Goal: Task Accomplishment & Management: Manage account settings

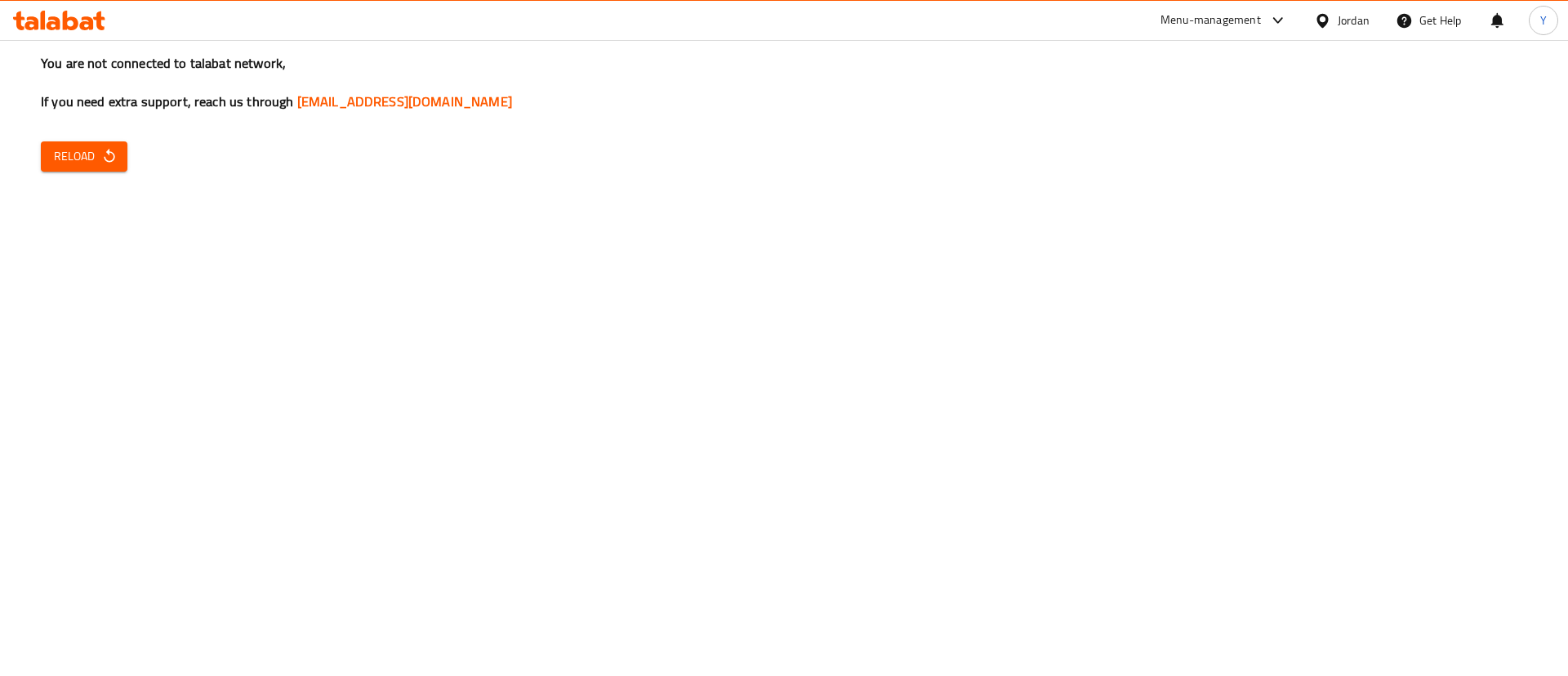
click at [109, 162] on icon "button" at bounding box center [110, 156] width 17 height 17
click at [107, 158] on icon "button" at bounding box center [110, 156] width 17 height 17
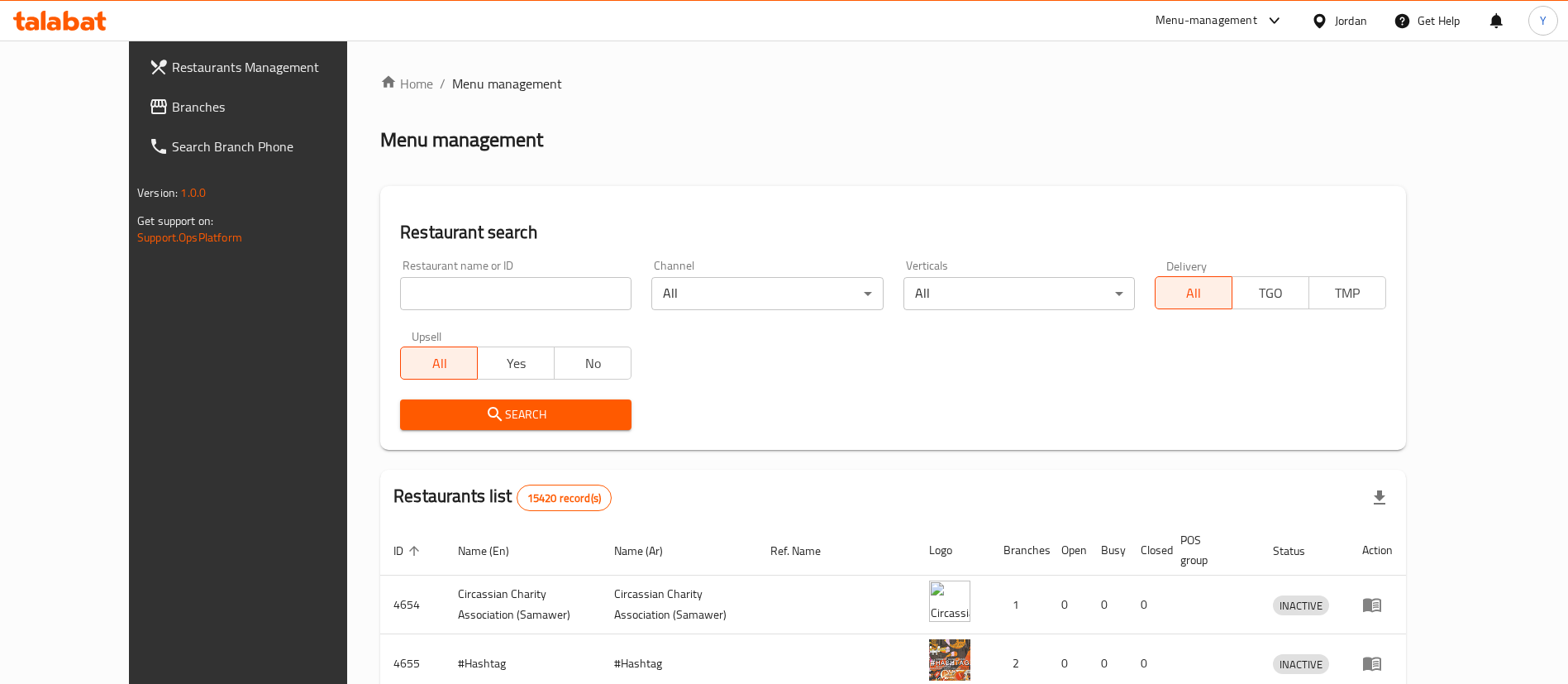
drag, startPoint x: 67, startPoint y: 102, endPoint x: 128, endPoint y: 125, distance: 65.2
click at [172, 102] on span "Branches" at bounding box center [275, 107] width 206 height 20
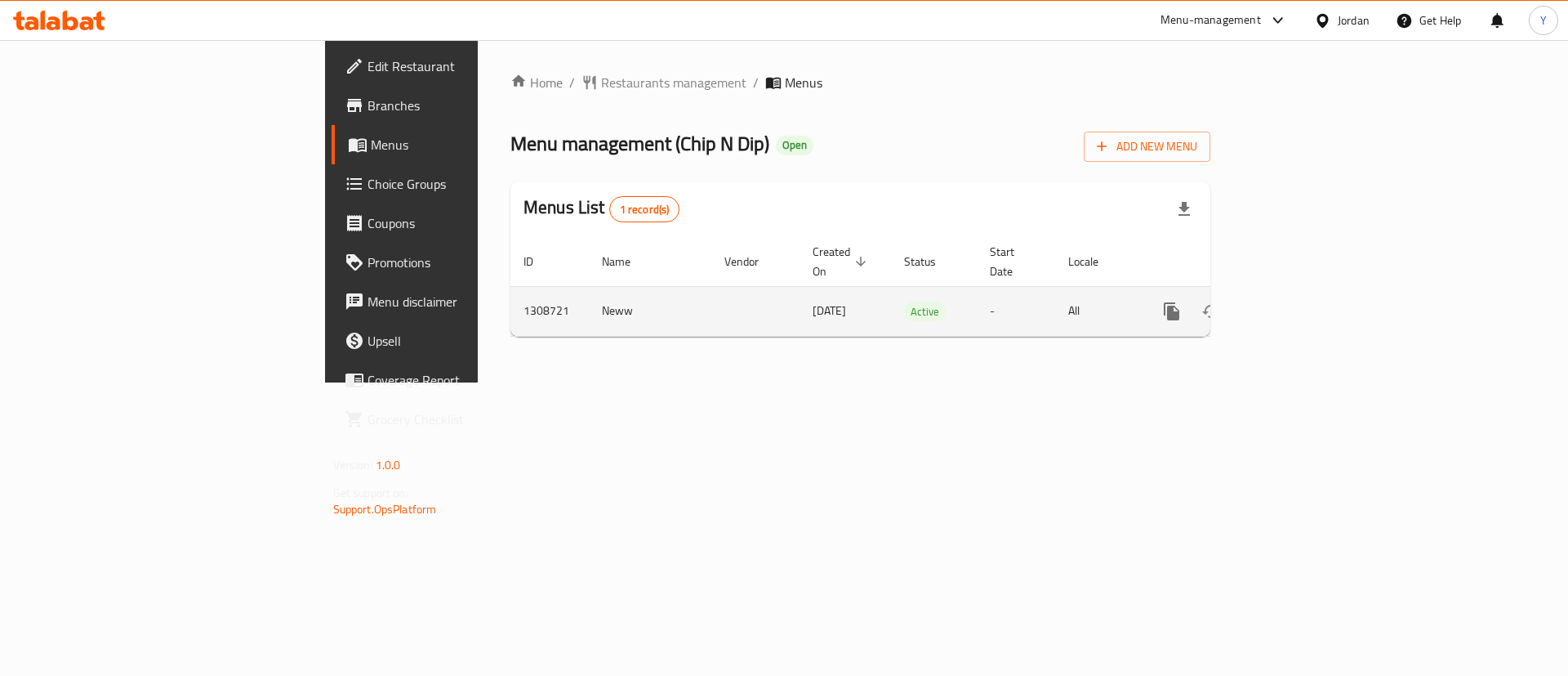
click at [1299, 301] on icon "enhanced table" at bounding box center [1289, 311] width 20 height 20
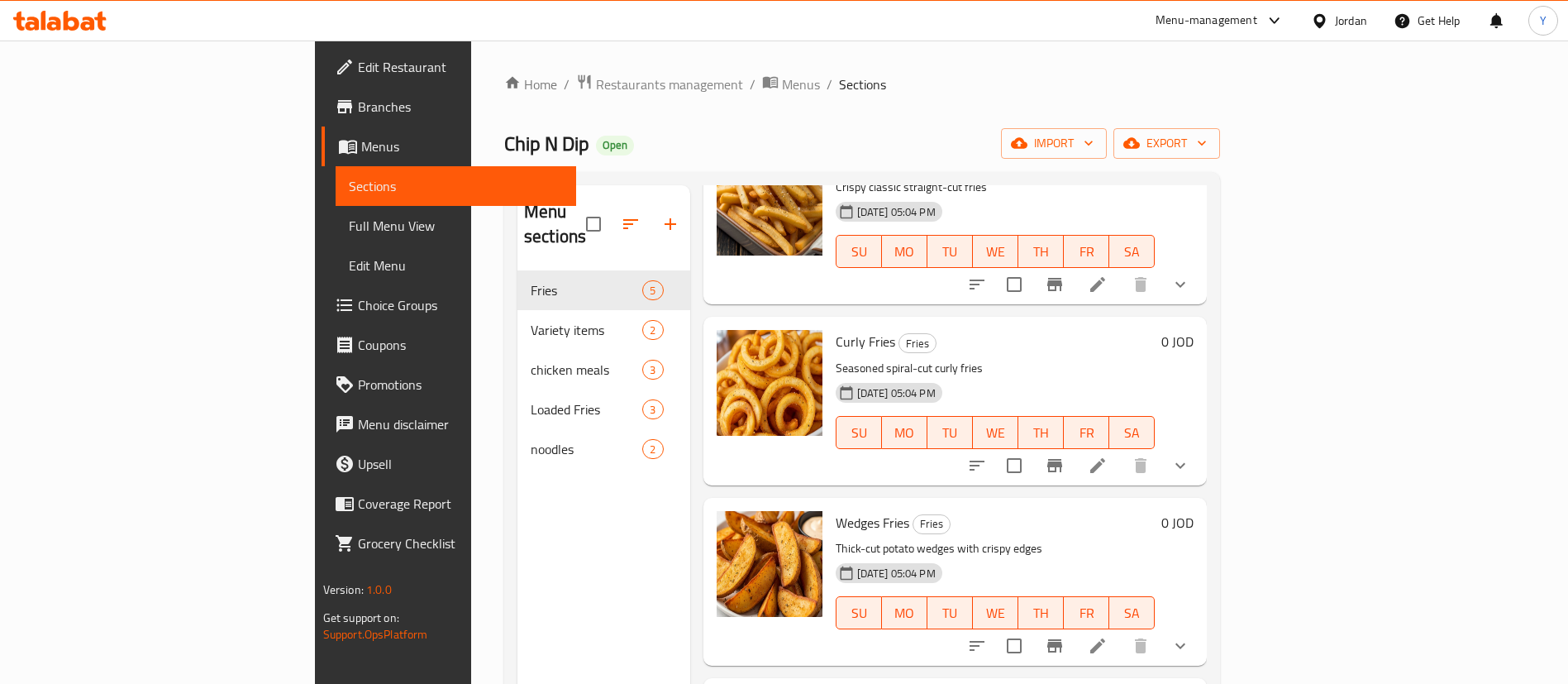
scroll to position [260, 0]
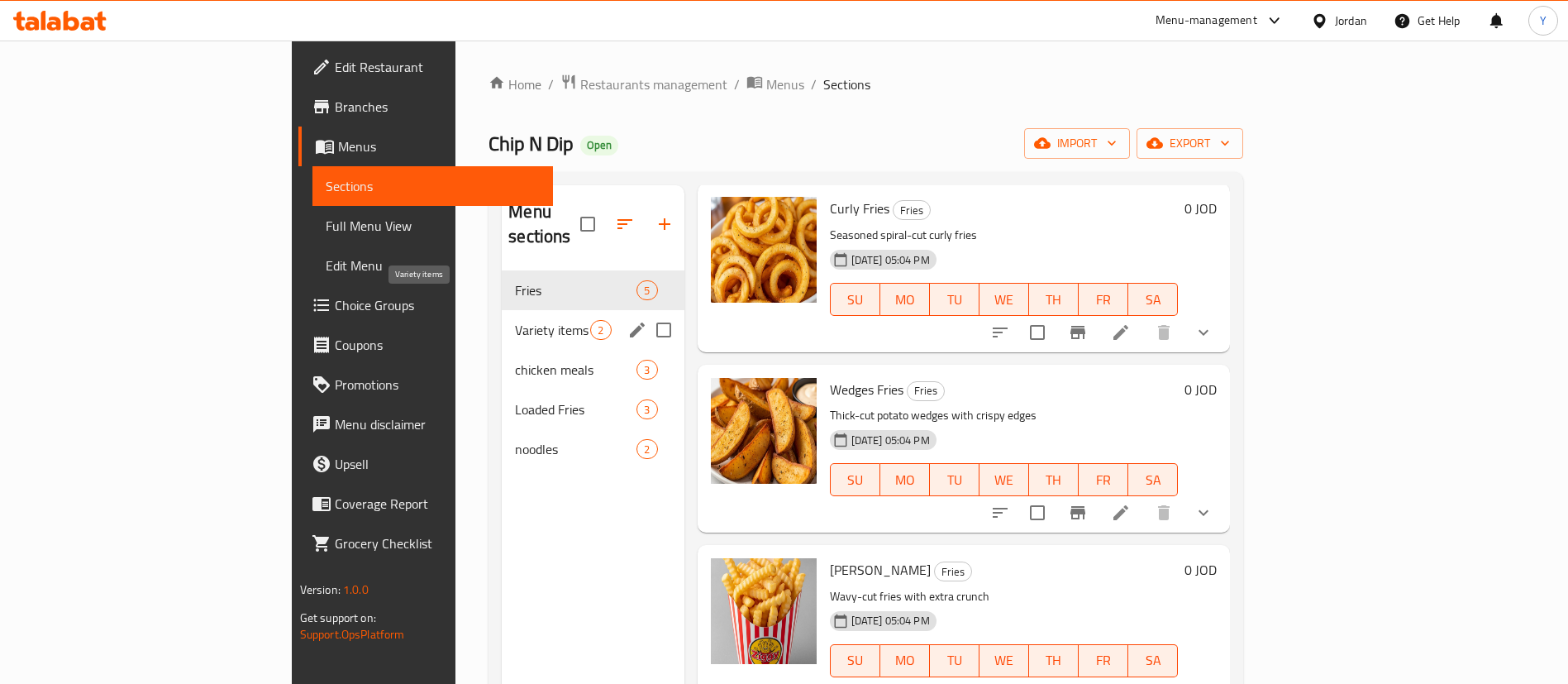
click at [515, 320] on span "Variety items" at bounding box center [552, 330] width 75 height 20
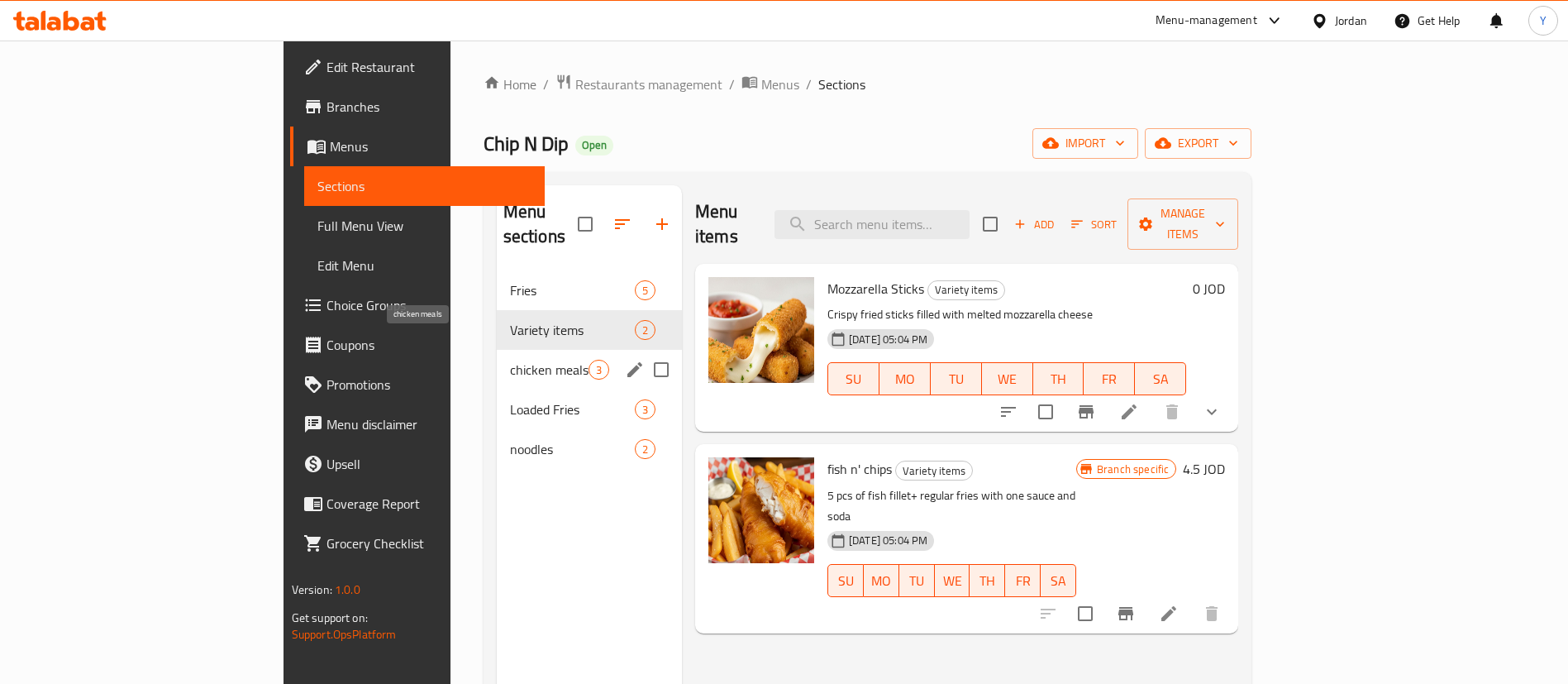
click at [510, 359] on span "chicken meals" at bounding box center [548, 369] width 78 height 20
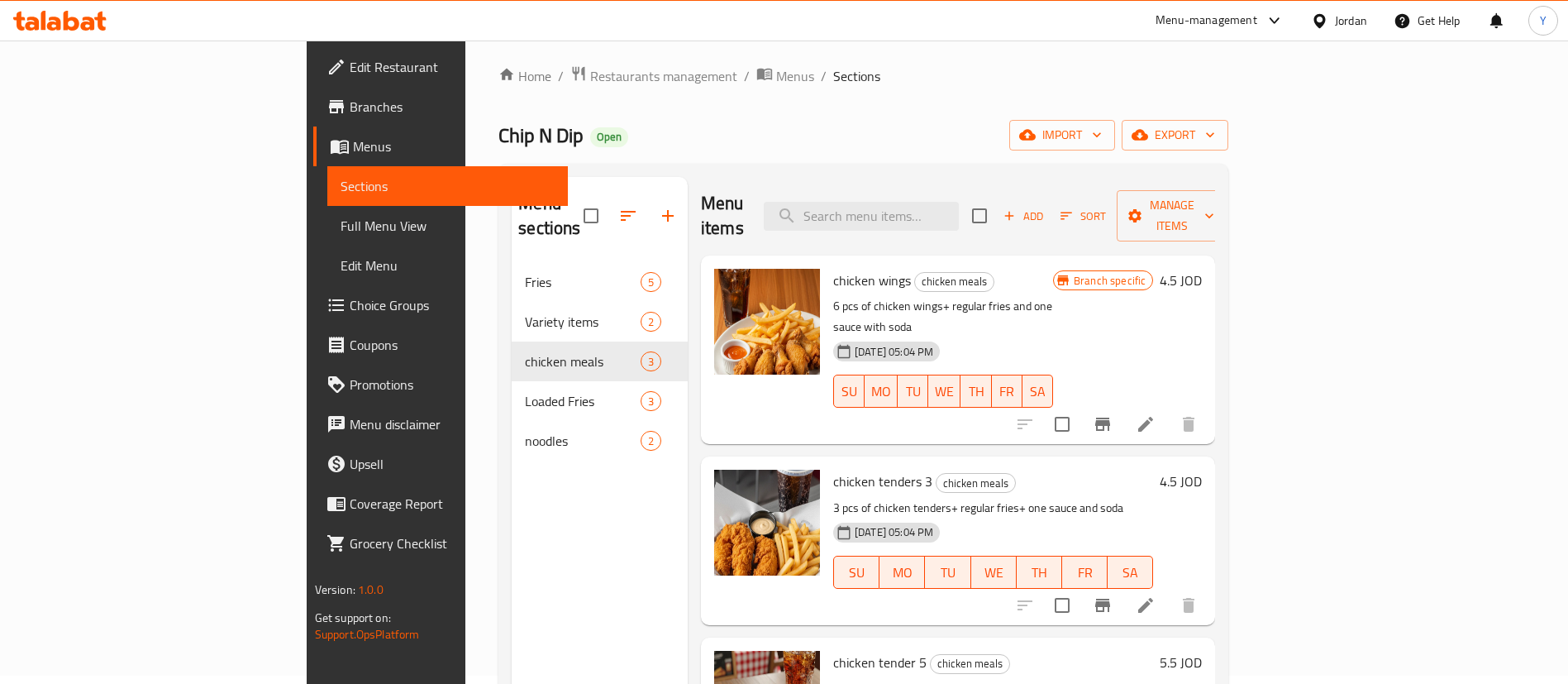
scroll to position [232, 0]
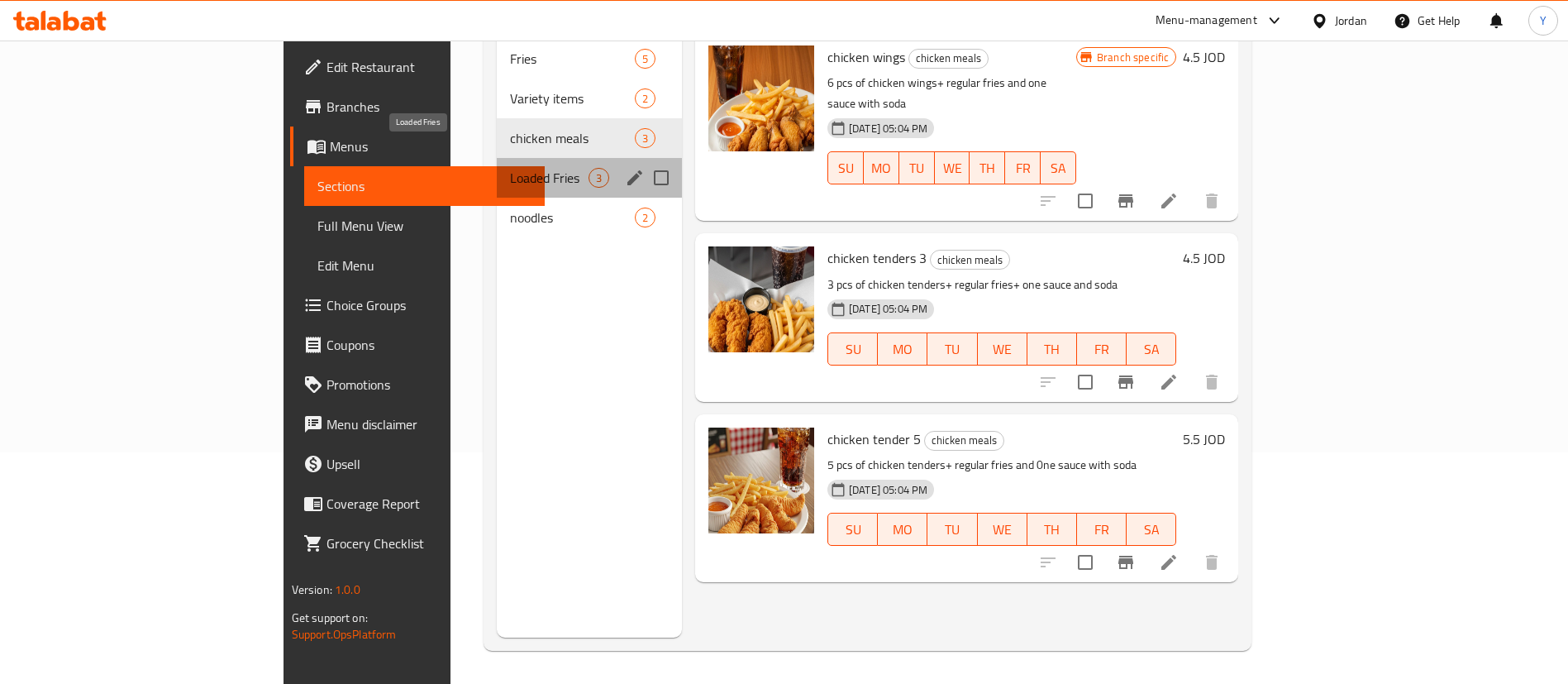
click at [510, 168] on span "Loaded Fries" at bounding box center [548, 178] width 78 height 20
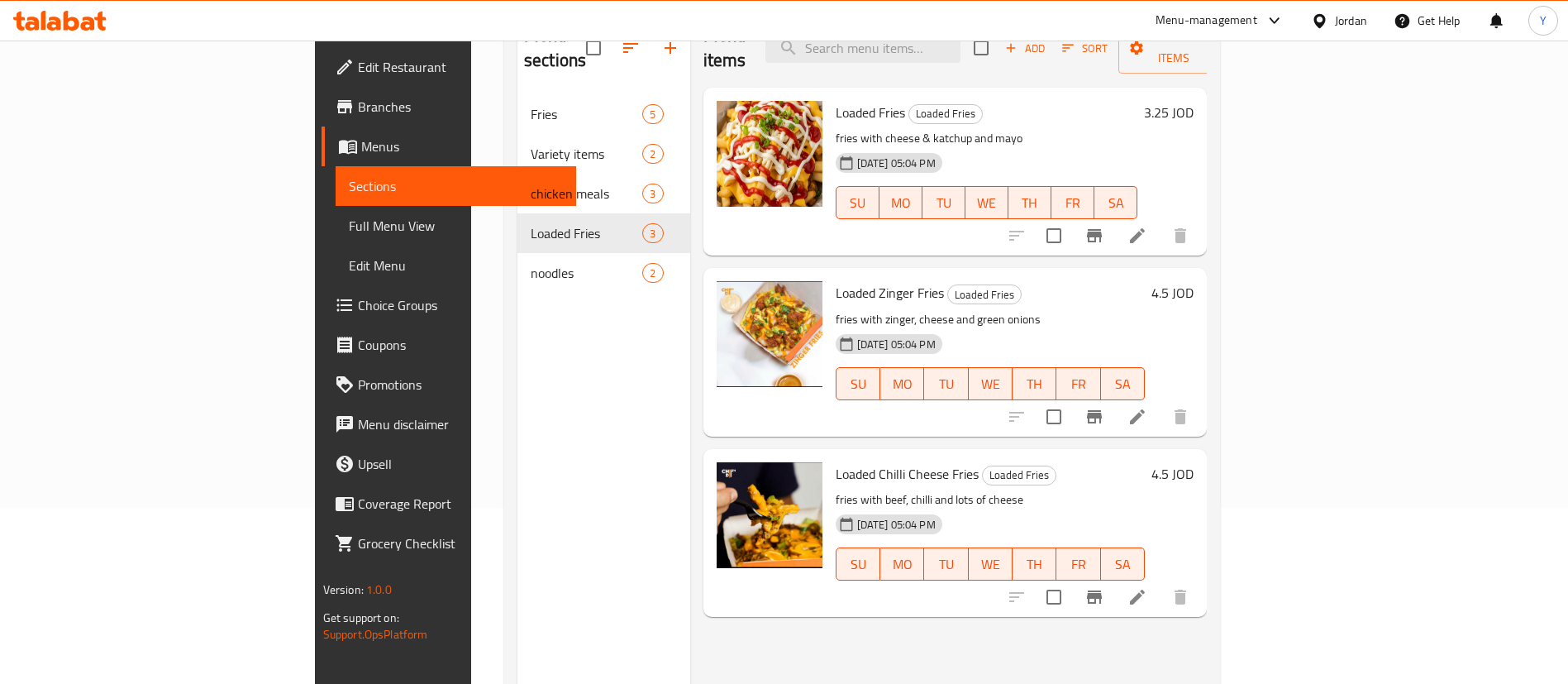
scroll to position [232, 0]
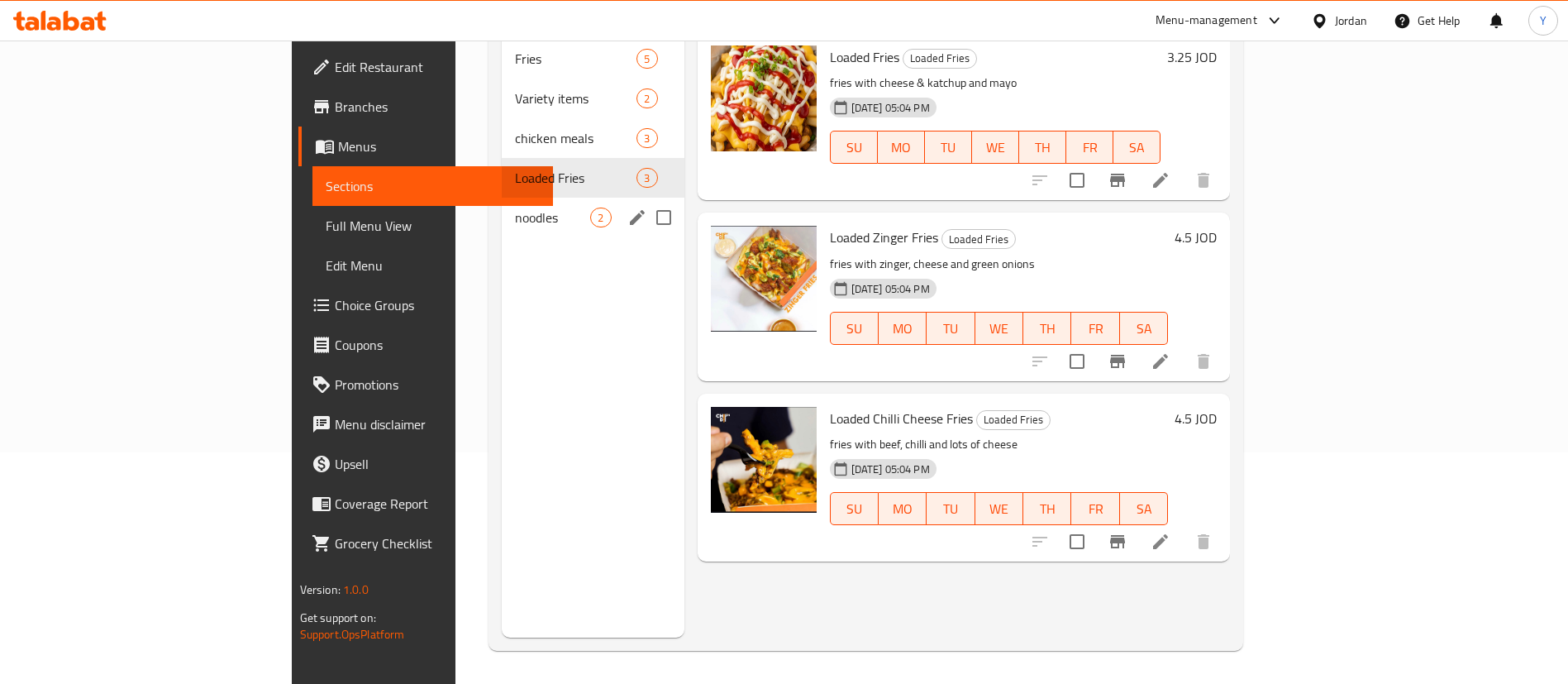
click at [502, 211] on div "noodles 2" at bounding box center [593, 218] width 182 height 40
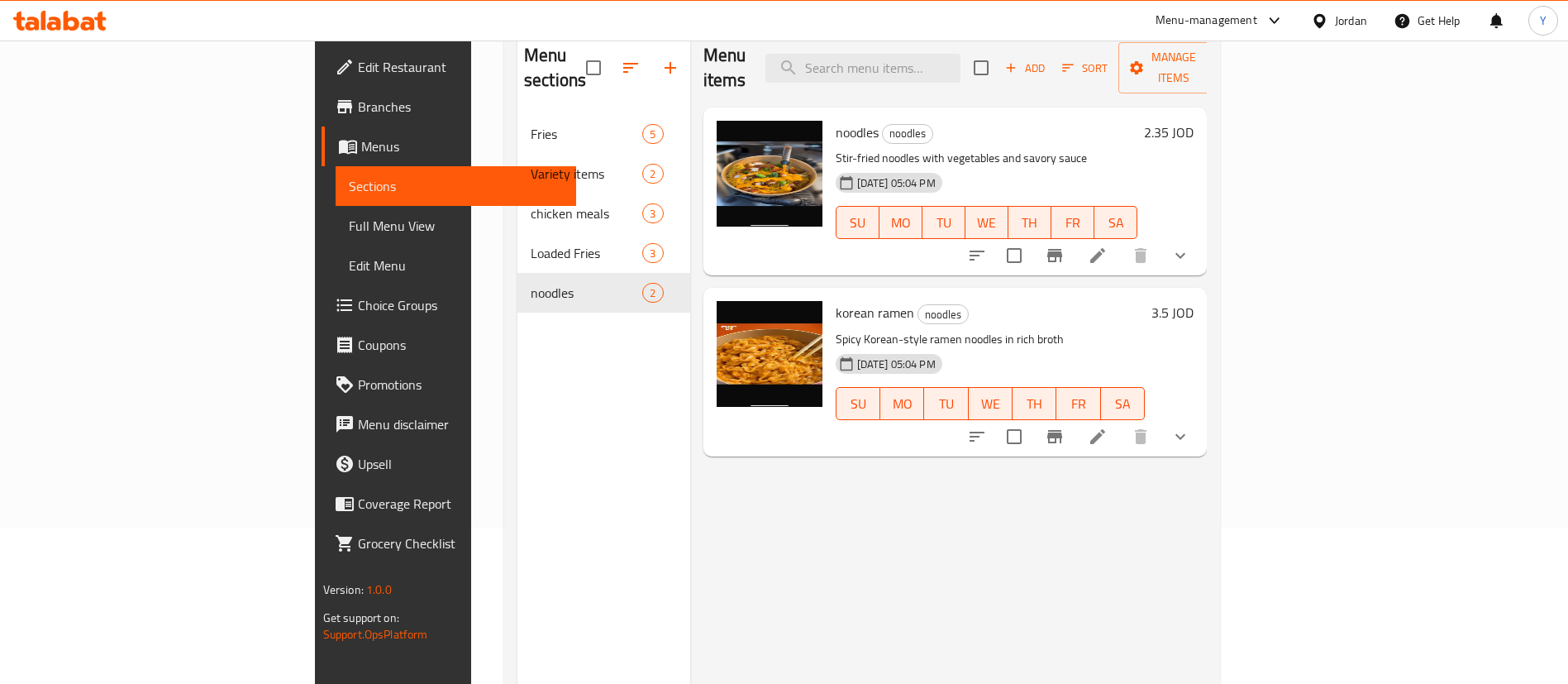
scroll to position [108, 0]
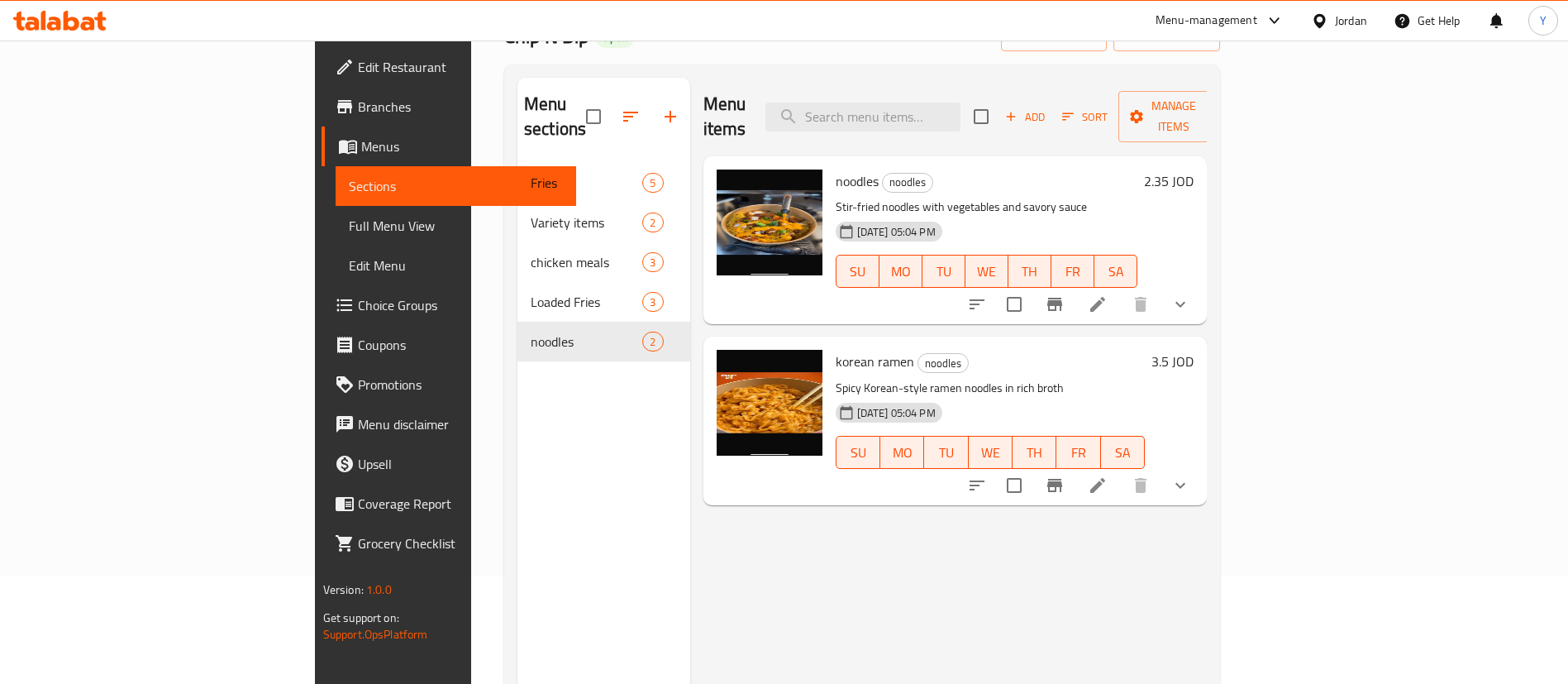
click at [1190, 475] on icon "show more" at bounding box center [1180, 485] width 20 height 20
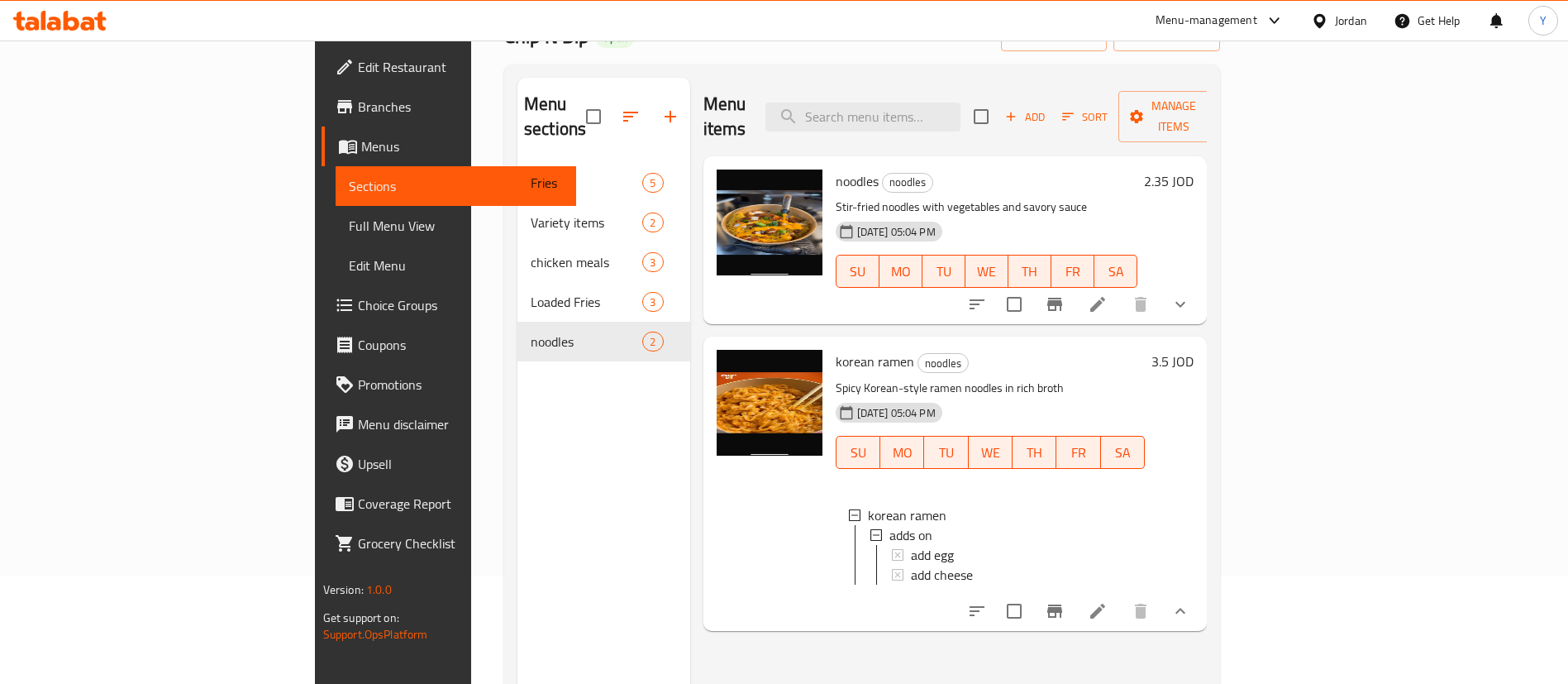
click at [1121, 609] on li at bounding box center [1097, 611] width 47 height 30
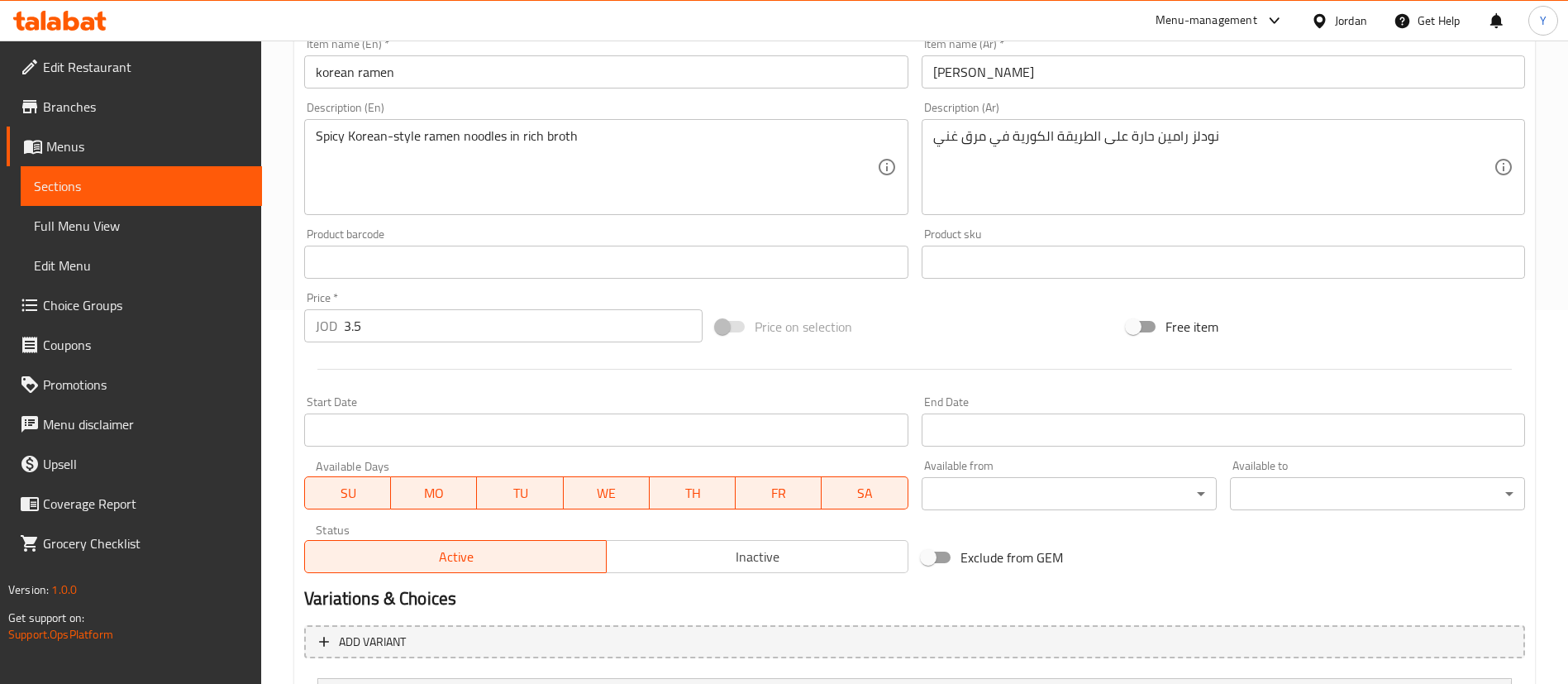
scroll to position [536, 0]
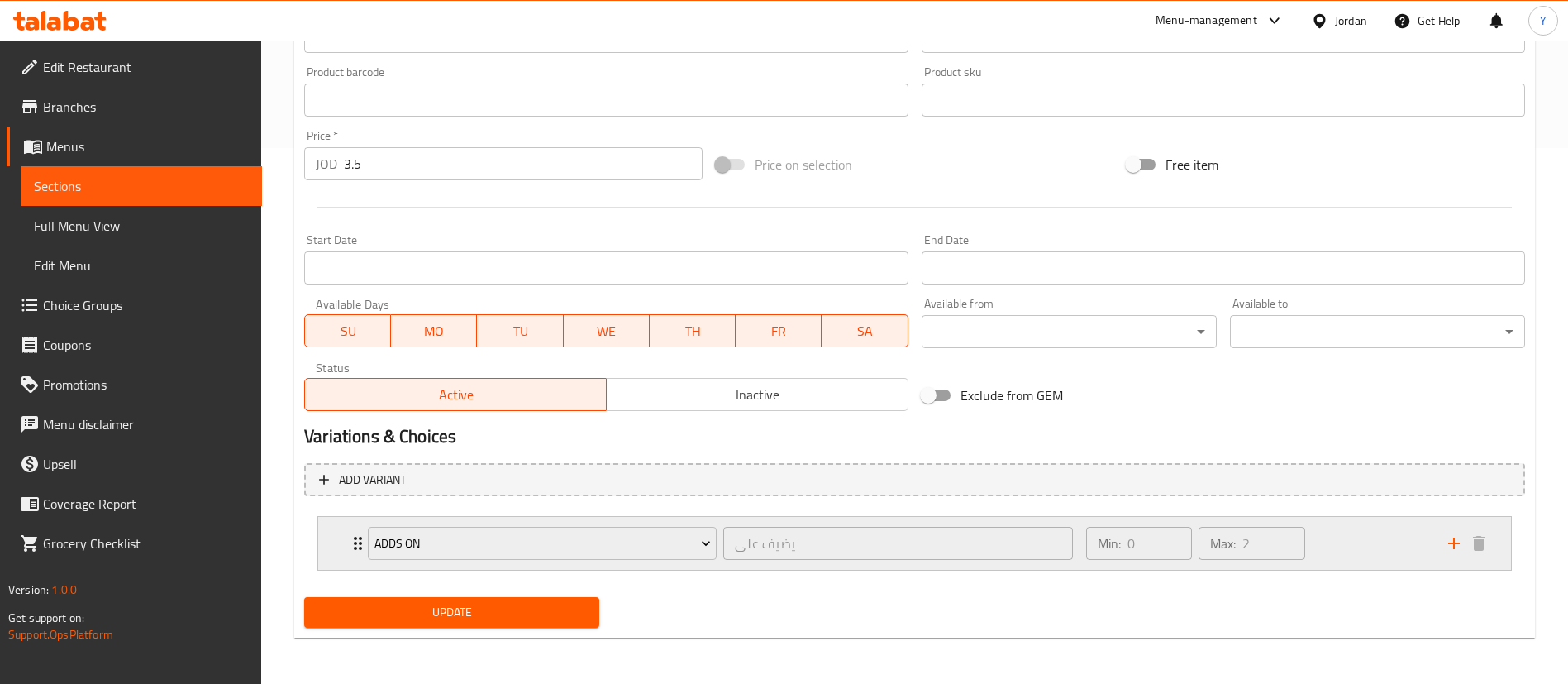
drag, startPoint x: 1388, startPoint y: 543, endPoint x: 1279, endPoint y: 547, distance: 109.1
click at [1387, 543] on div "Min: 0 ​ Max: 2 ​" at bounding box center [1257, 542] width 362 height 52
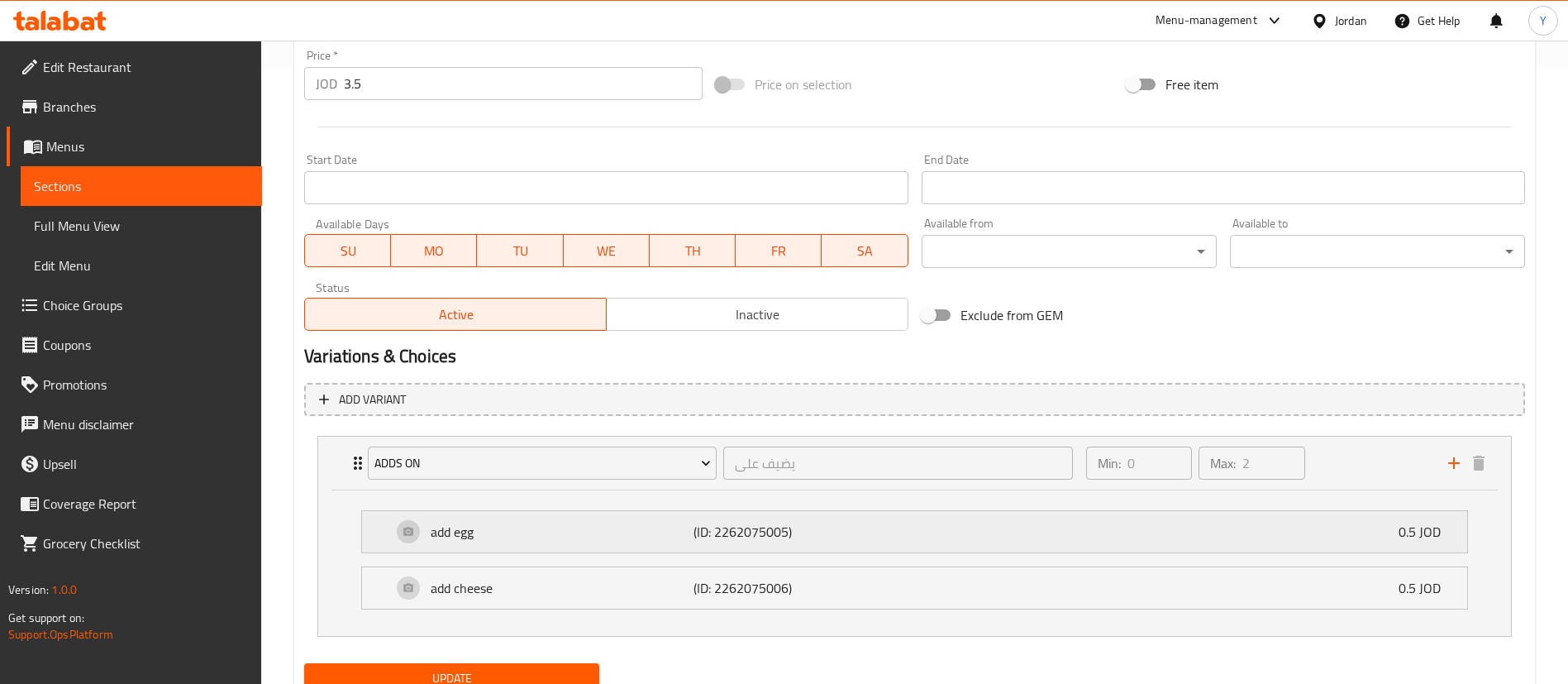
scroll to position [682, 0]
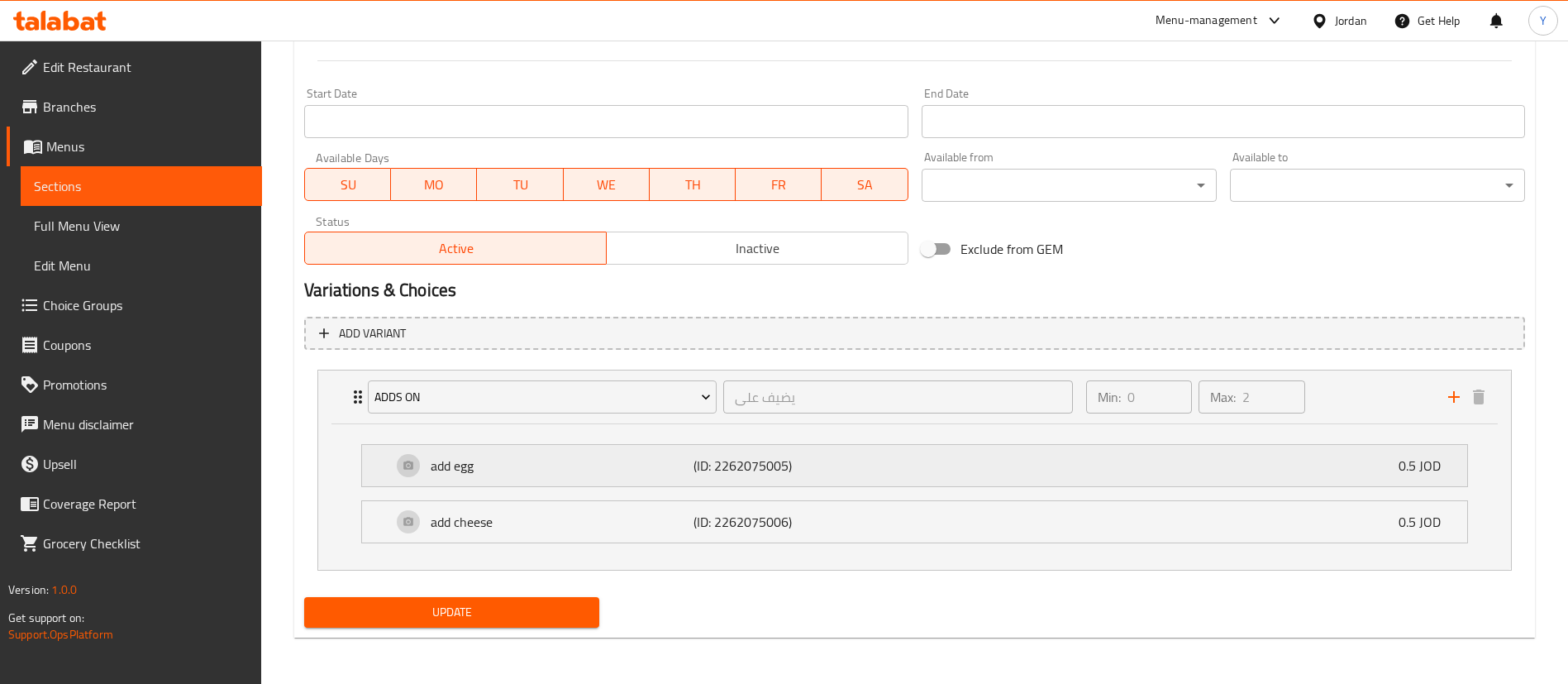
click at [1147, 471] on div "add egg (ID: 2262075005) 0.5 JOD" at bounding box center [920, 465] width 1055 height 42
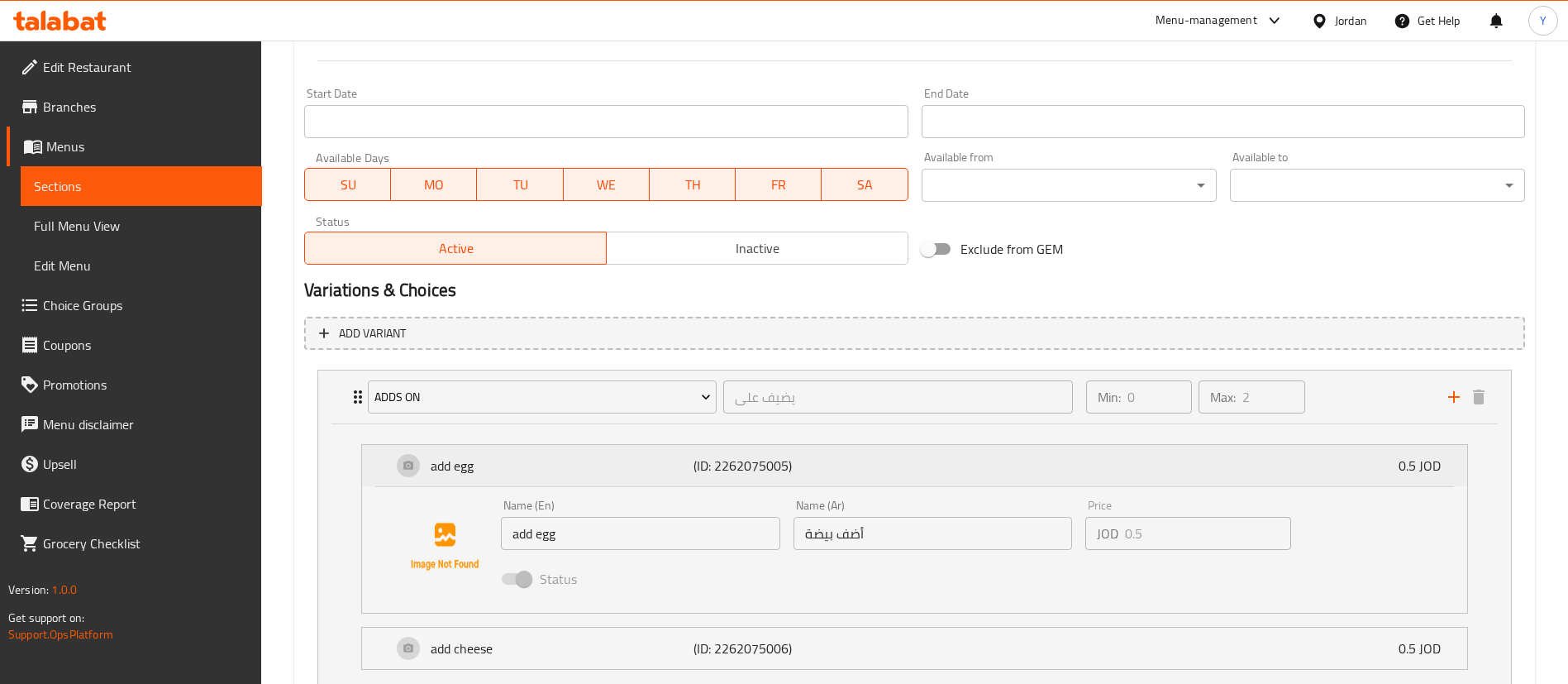
click at [961, 463] on div "add egg (ID: 2262075005) 0.5 JOD" at bounding box center [920, 465] width 1055 height 42
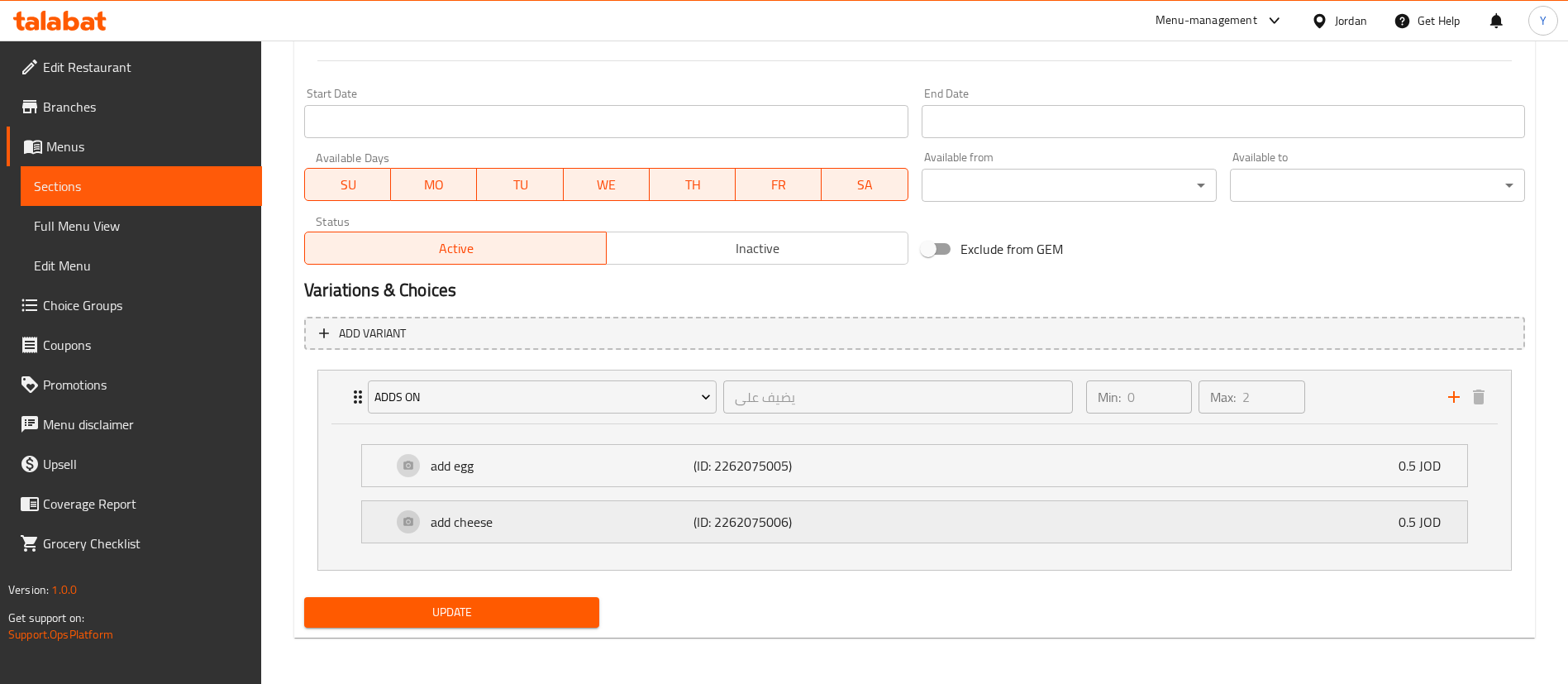
click at [883, 507] on div "add cheese (ID: 2262075006) 0.5 JOD" at bounding box center [920, 522] width 1055 height 42
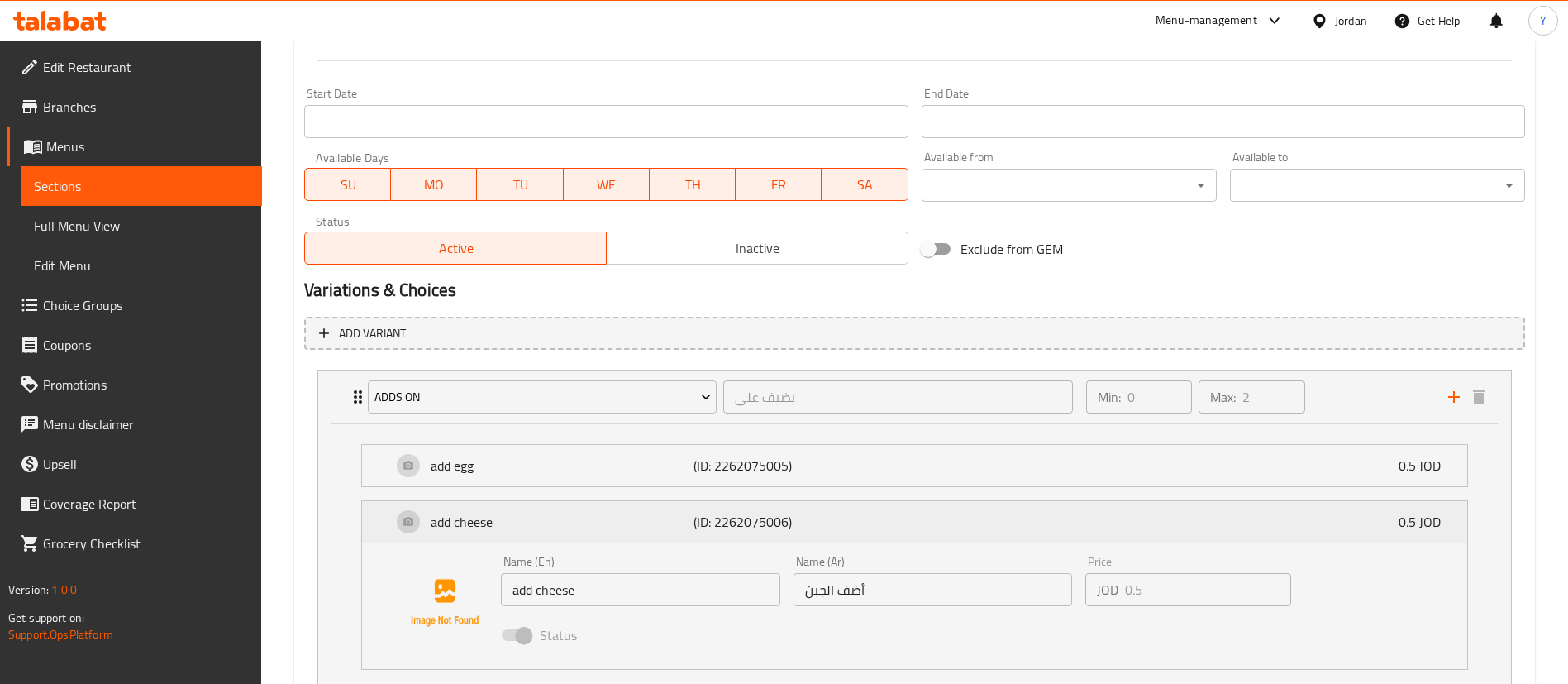
click at [882, 517] on div "add cheese (ID: 2262075006) 0.5 JOD" at bounding box center [920, 522] width 1055 height 42
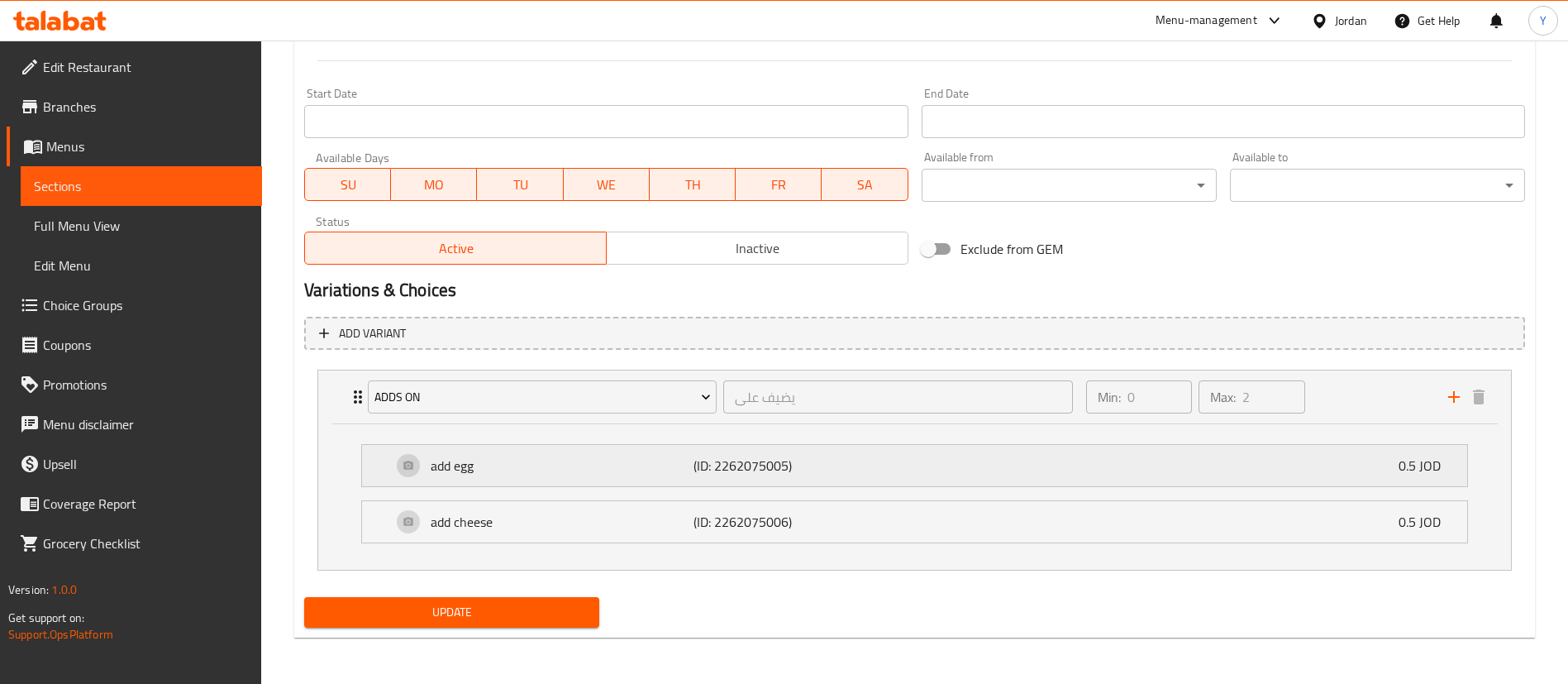
click at [916, 470] on div "add egg (ID: 2262075005) 0.5 JOD" at bounding box center [920, 465] width 1055 height 42
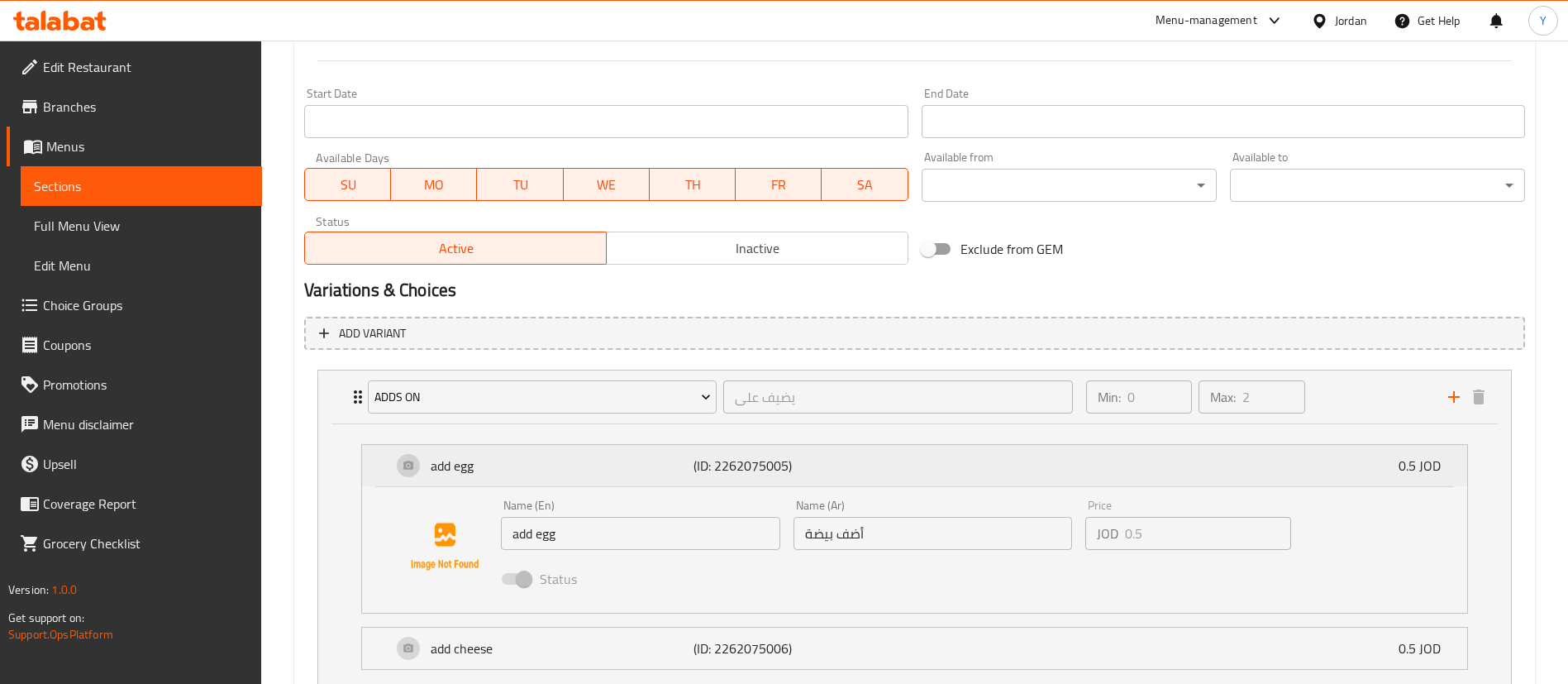
click at [916, 470] on div "add egg (ID: 2262075005) 0.5 JOD" at bounding box center [920, 465] width 1055 height 42
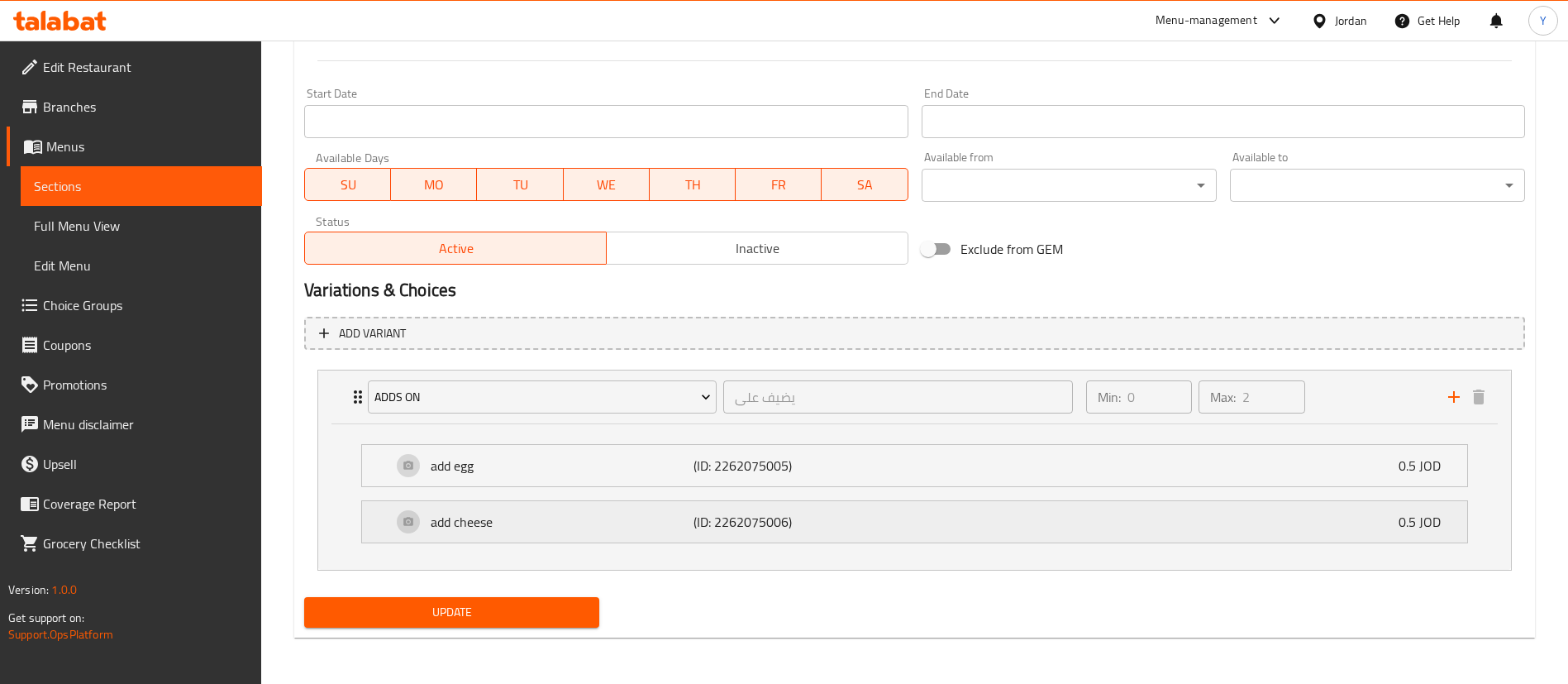
click at [1014, 512] on div "add cheese (ID: 2262075006) 0.5 JOD" at bounding box center [920, 522] width 1055 height 42
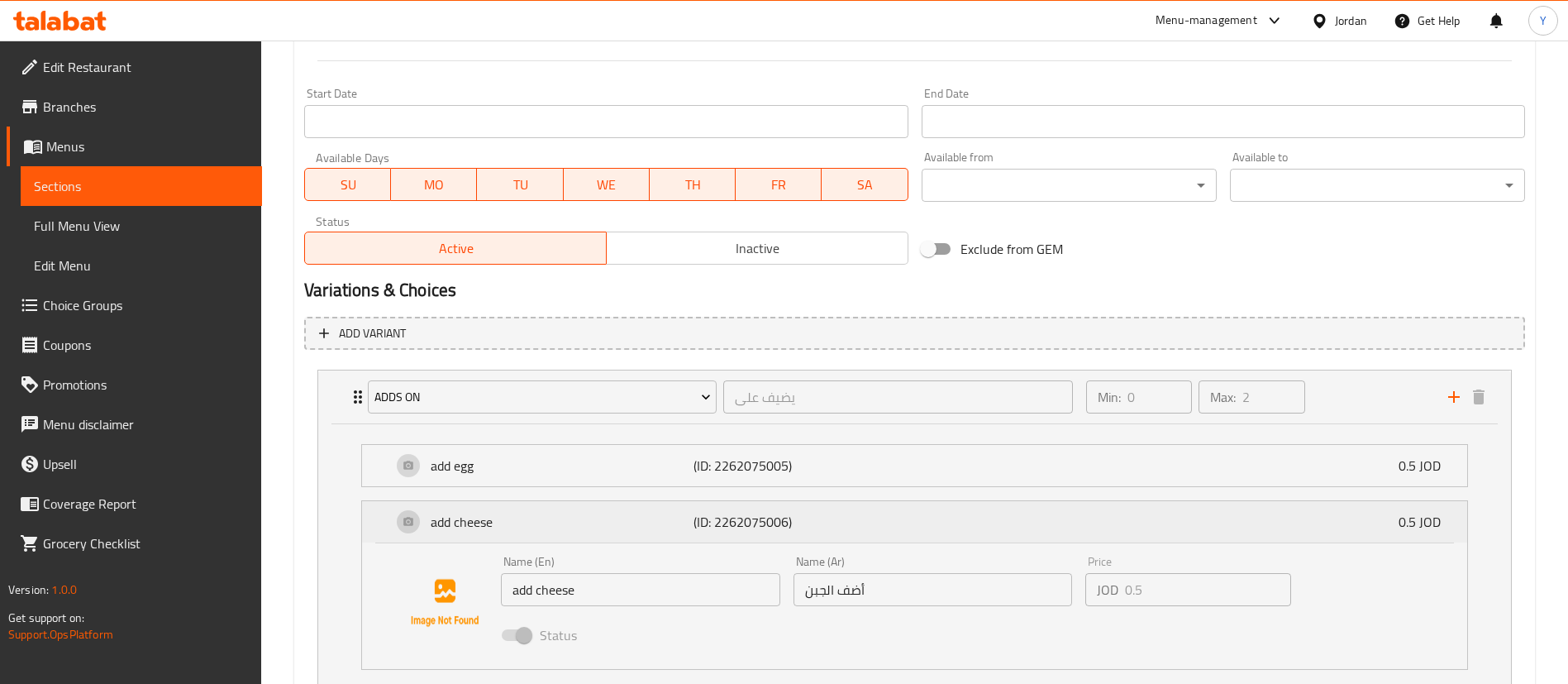
click at [1014, 512] on div "add cheese (ID: 2262075006) 0.5 JOD" at bounding box center [920, 522] width 1055 height 42
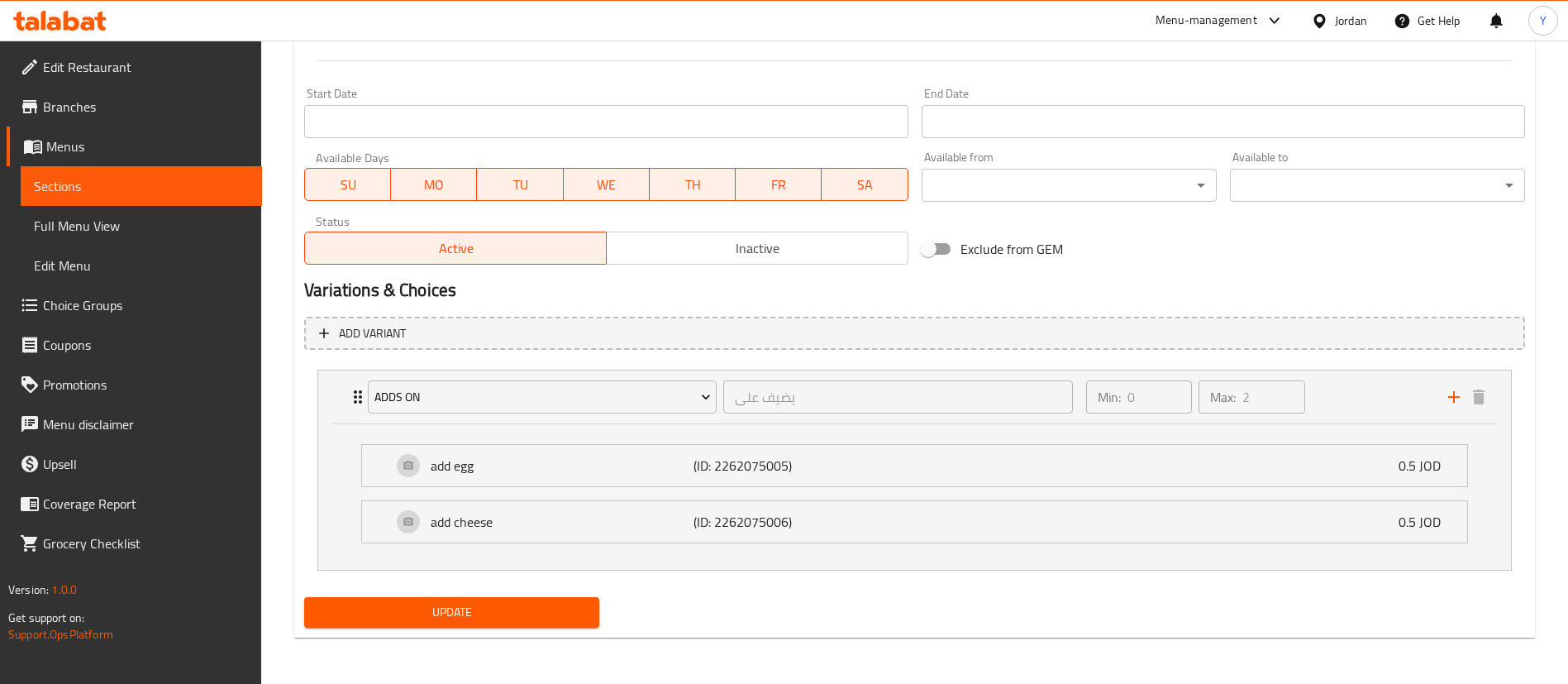
click at [103, 308] on span "Choice Groups" at bounding box center [146, 305] width 206 height 20
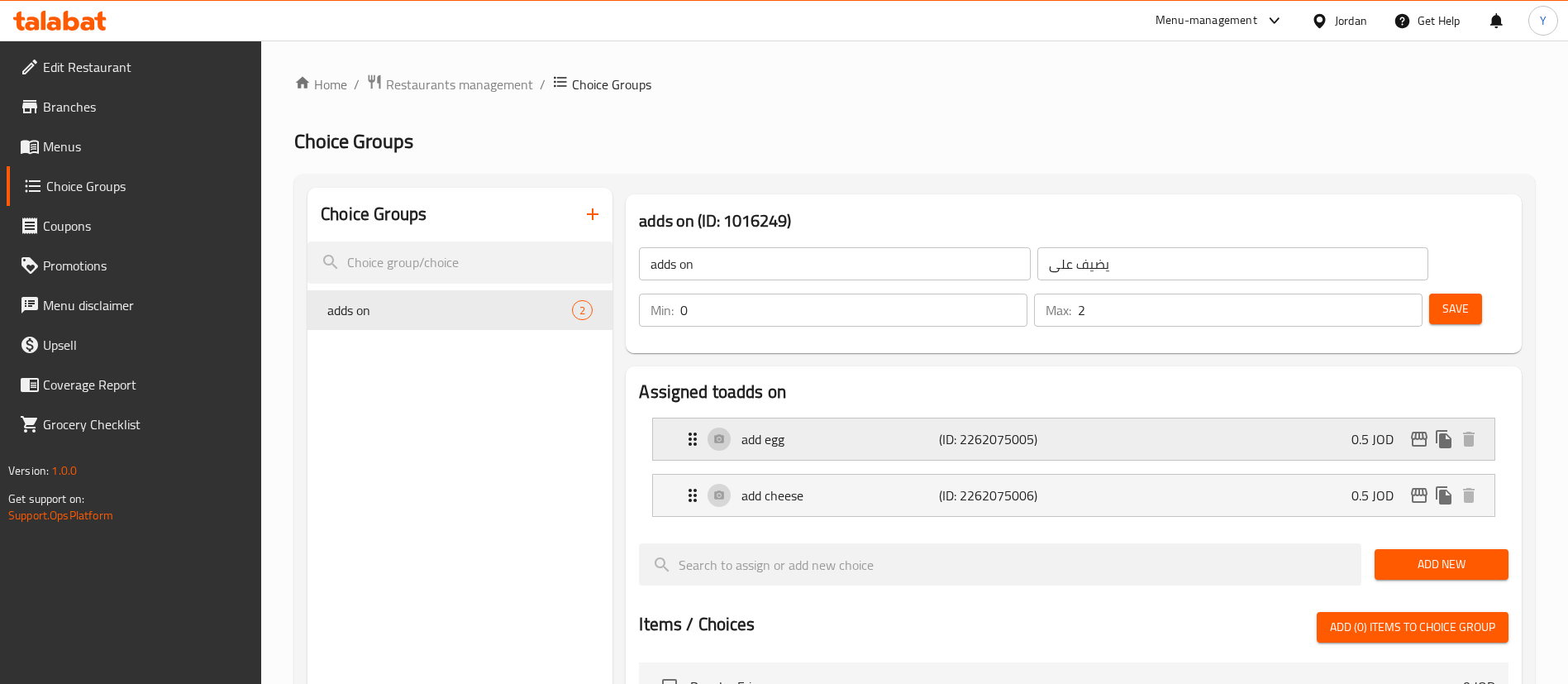
click at [1010, 429] on p "(ID: 2262075005)" at bounding box center [1005, 439] width 132 height 20
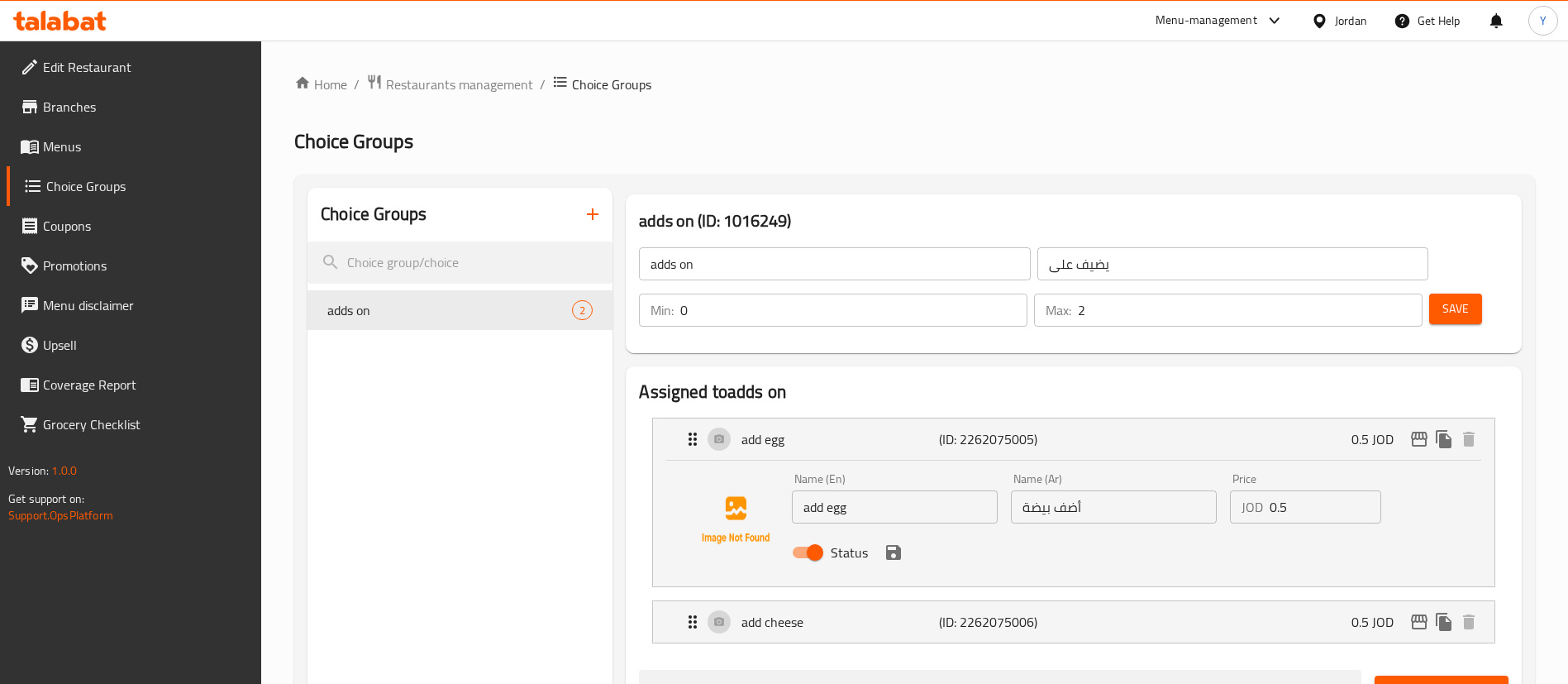
scroll to position [247, 0]
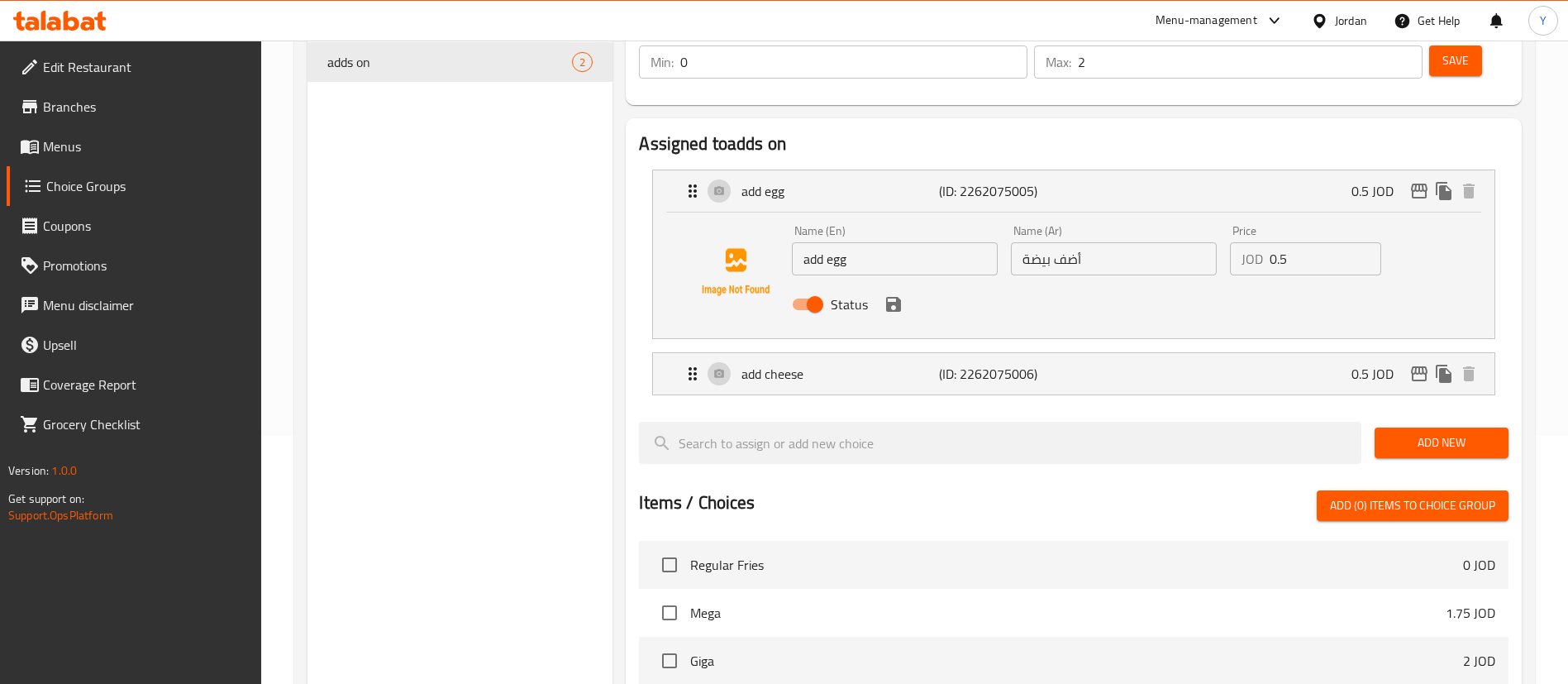
click at [816, 288] on input "Status" at bounding box center [815, 304] width 94 height 32
checkbox input "false"
click at [894, 294] on icon "save" at bounding box center [894, 304] width 20 height 20
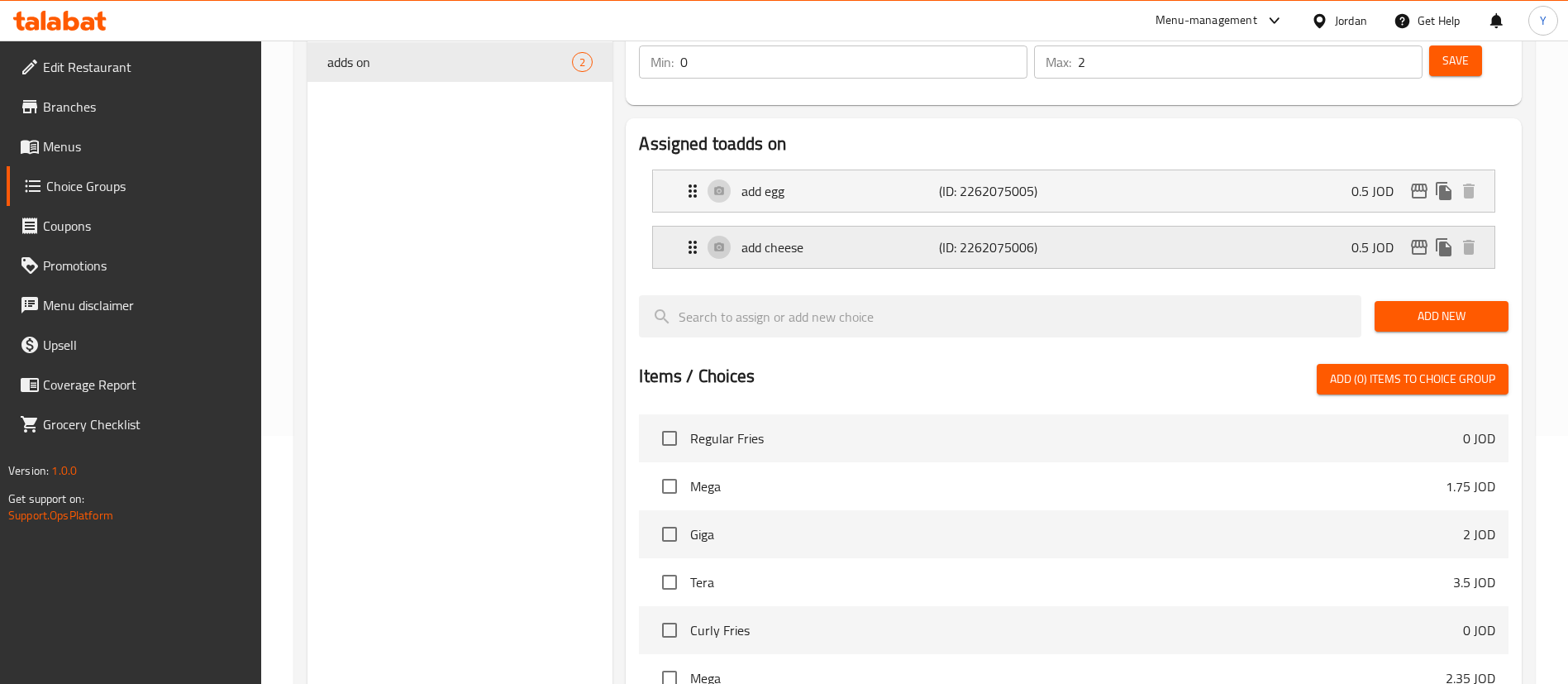
click at [1010, 227] on div "add cheese (ID: 2262075006) 0.5 JOD" at bounding box center [1079, 247] width 792 height 42
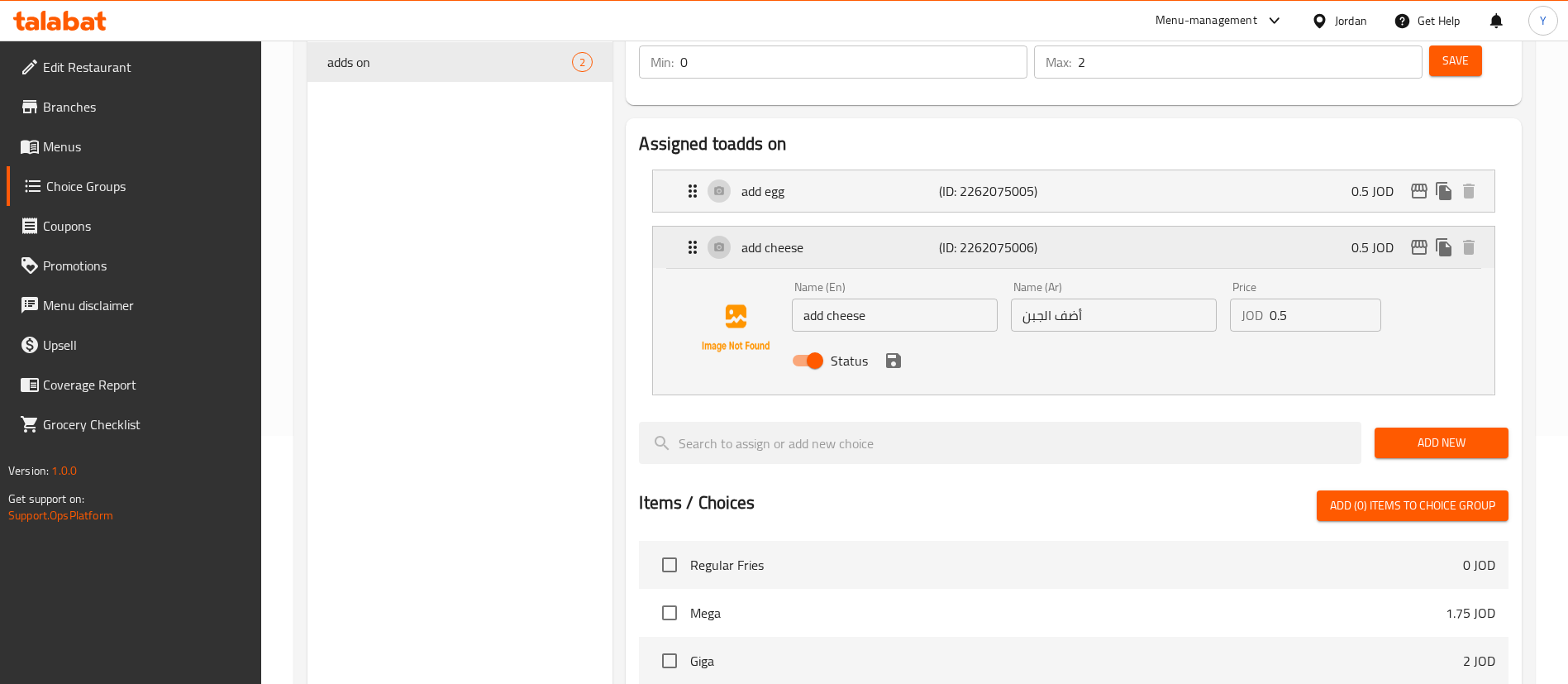
click at [1029, 238] on p "(ID: 2262075006)" at bounding box center [1005, 247] width 132 height 20
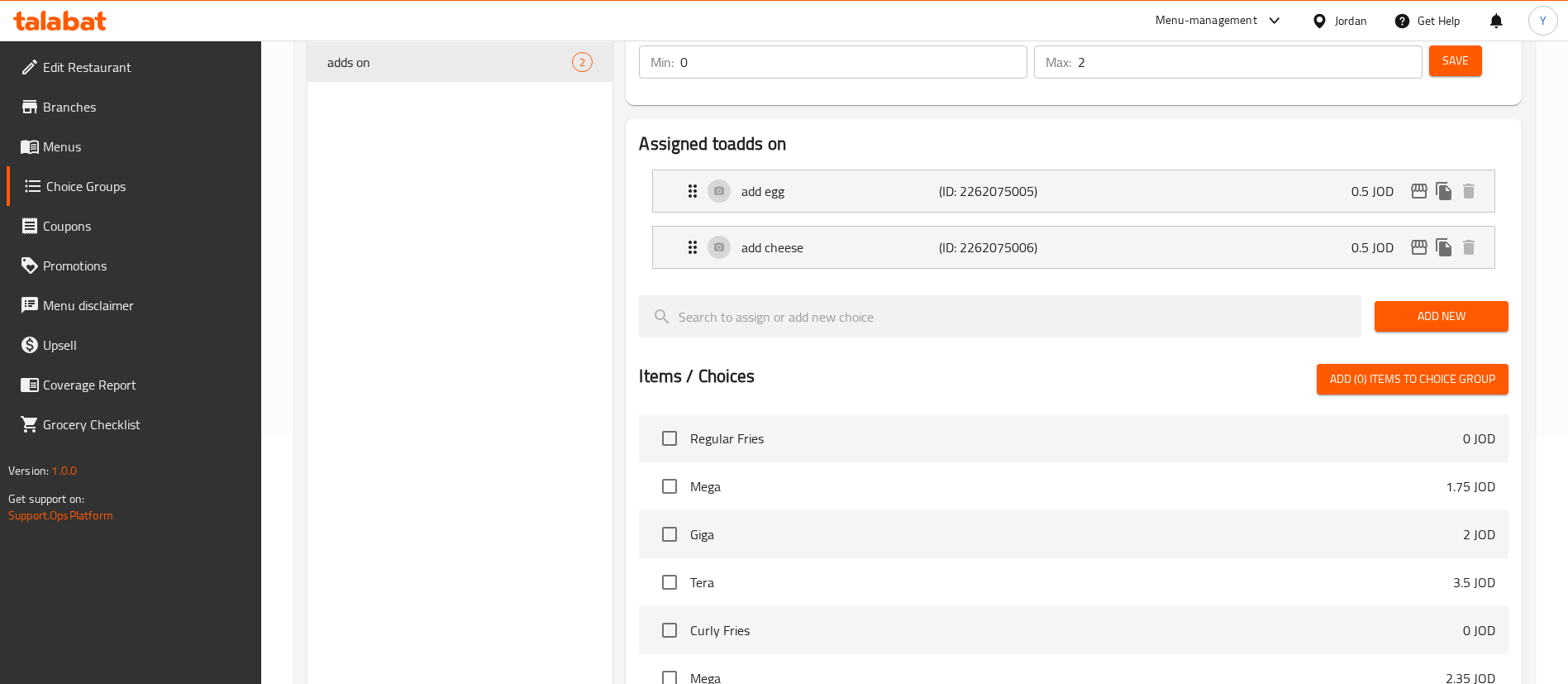
click at [1420, 306] on span "Add New" at bounding box center [1441, 316] width 108 height 21
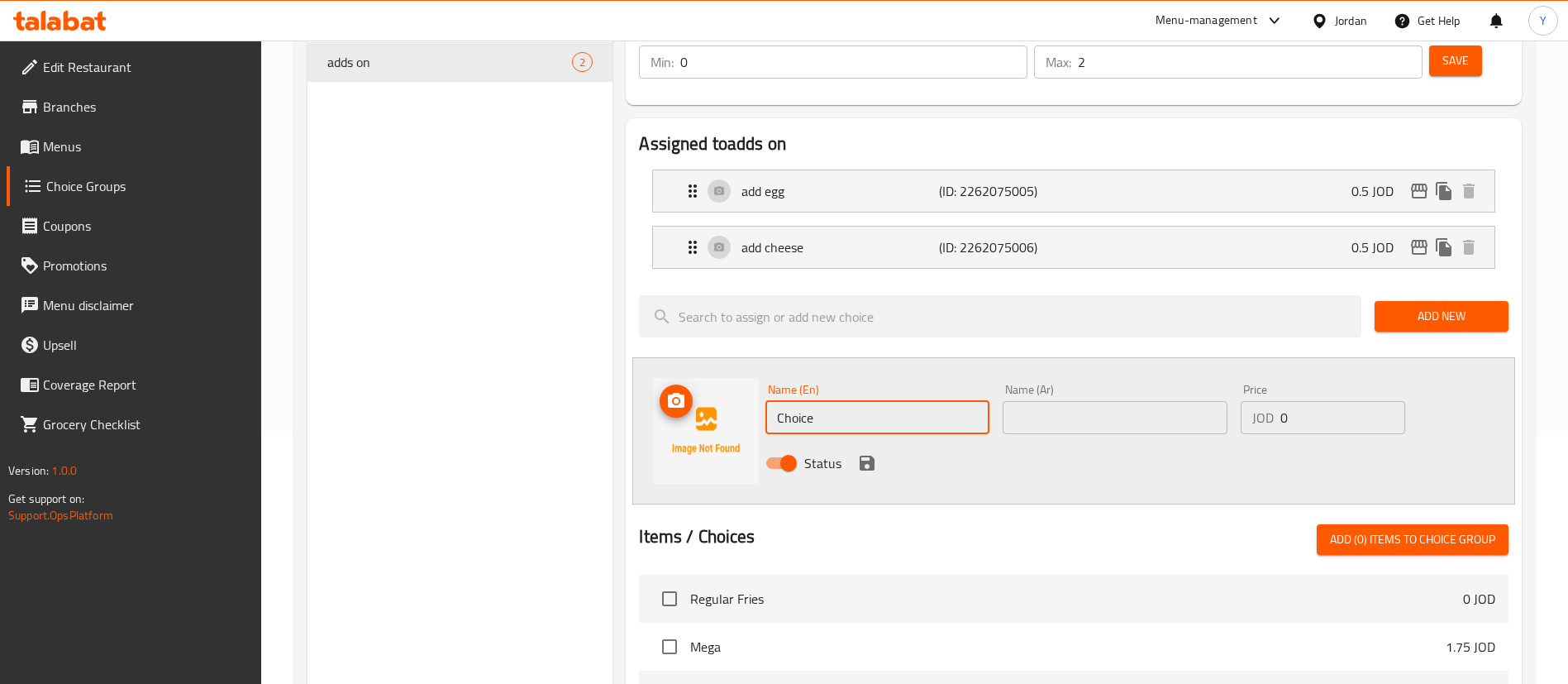
drag, startPoint x: 864, startPoint y: 375, endPoint x: 653, endPoint y: 379, distance: 211.0
click at [653, 379] on div "Name (En) Choice Name (En) Name (Ar) Name (Ar) Price JOD 0 Price Status" at bounding box center [1074, 431] width 883 height 147
type input "ِadd chicken"
click at [1112, 401] on input "text" at bounding box center [1115, 417] width 224 height 33
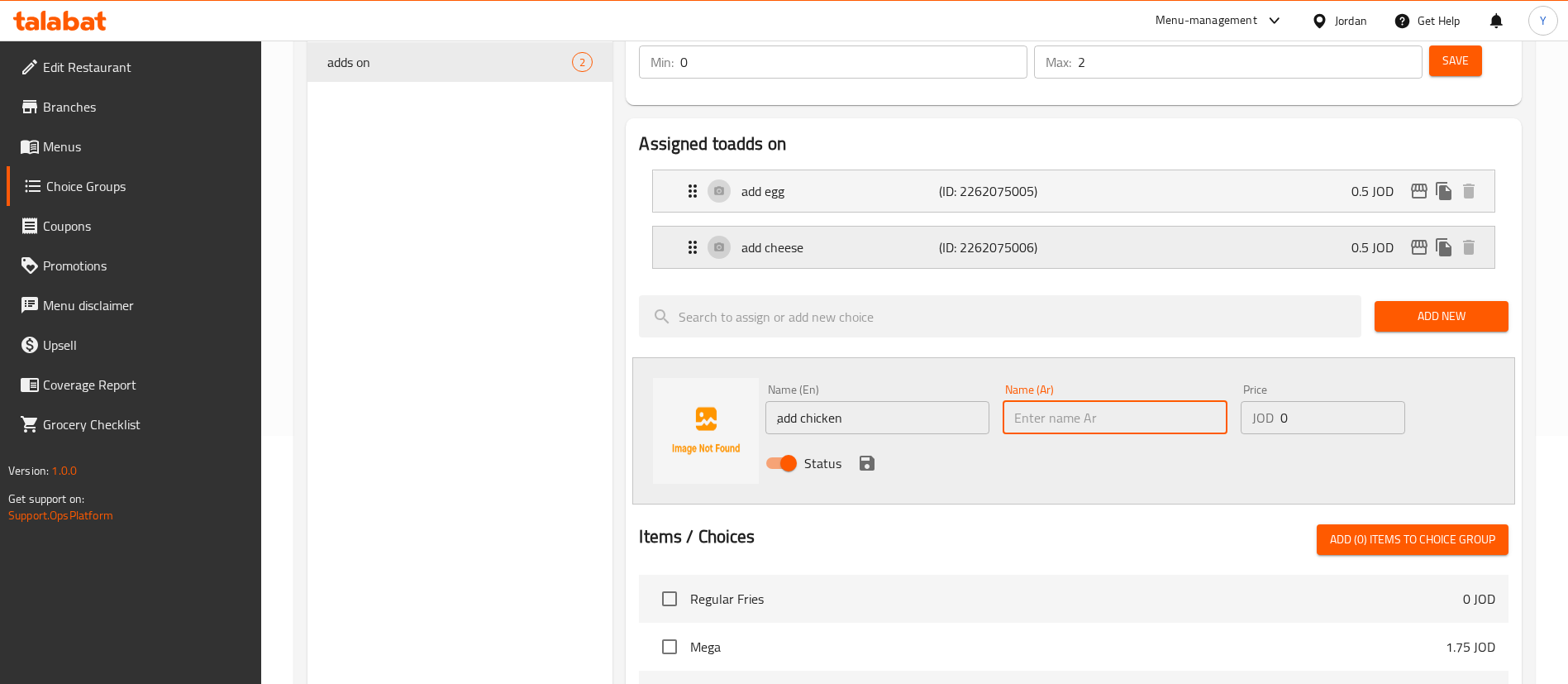
click at [899, 227] on div "add cheese (ID: 2262075006) 0.5 JOD" at bounding box center [1079, 247] width 792 height 42
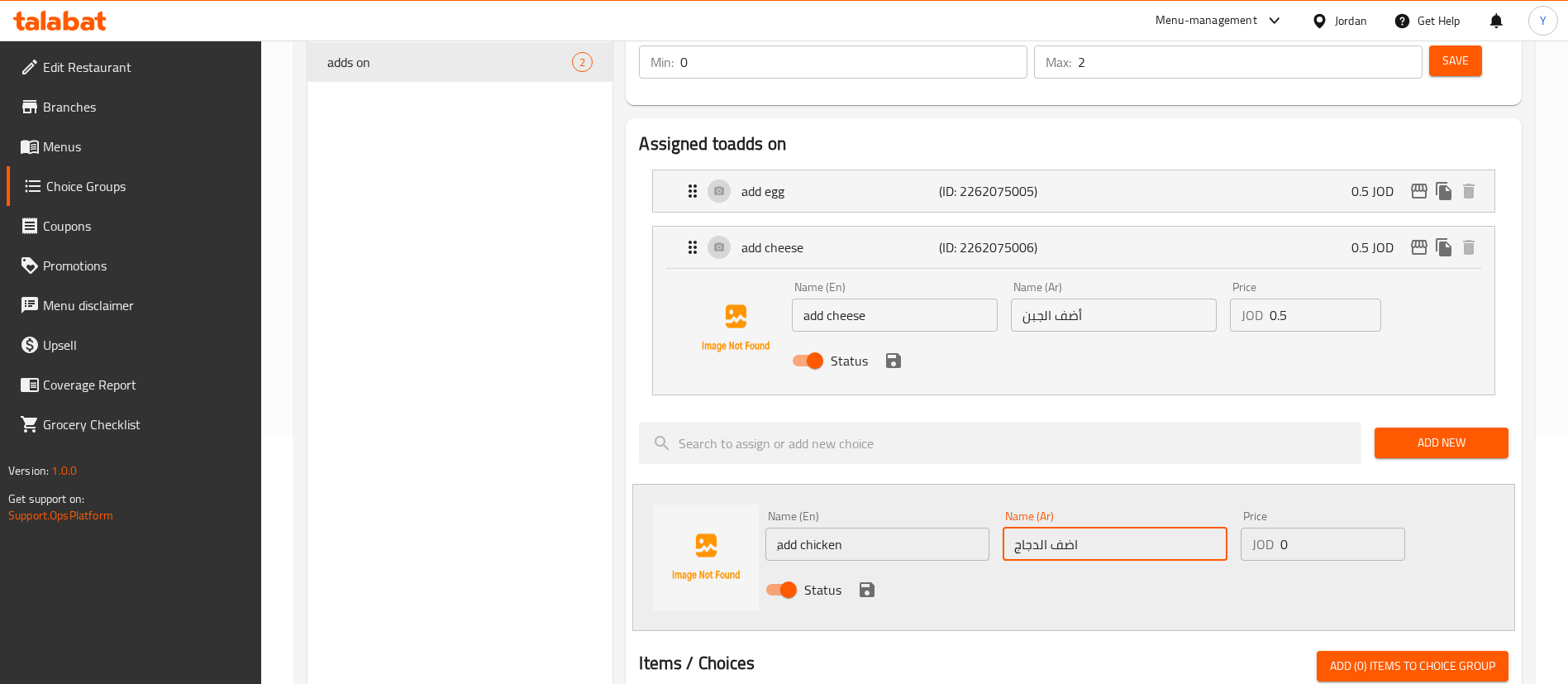
type input "اضف الدجاج"
drag, startPoint x: 1310, startPoint y: 479, endPoint x: 1247, endPoint y: 493, distance: 64.5
click at [1223, 504] on div "Name (En) ِadd chicken Name (En) Name (Ar) اضف الدجاج Name (Ar) Price JOD 0 Pri…" at bounding box center [1115, 557] width 712 height 108
type input "1.25"
click at [868, 579] on icon "save" at bounding box center [867, 589] width 20 height 20
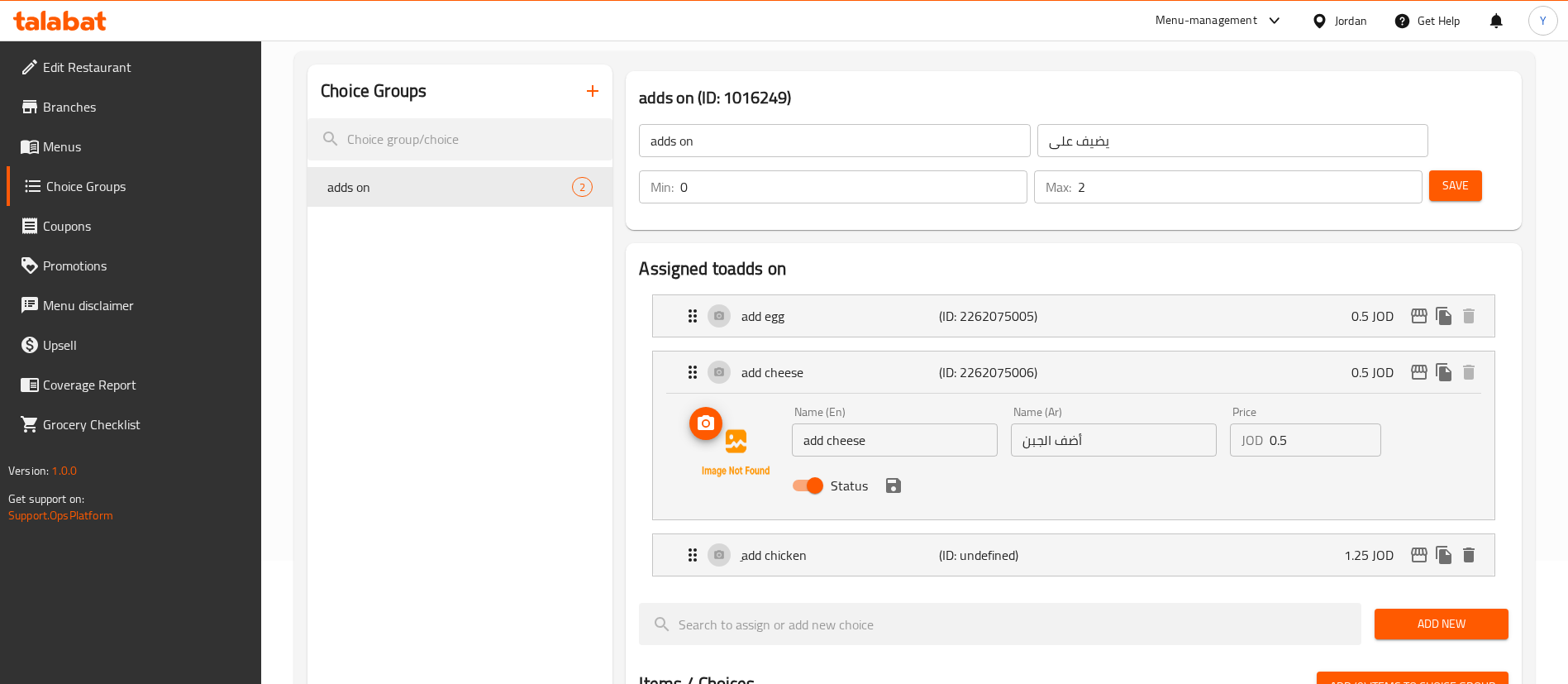
scroll to position [0, 0]
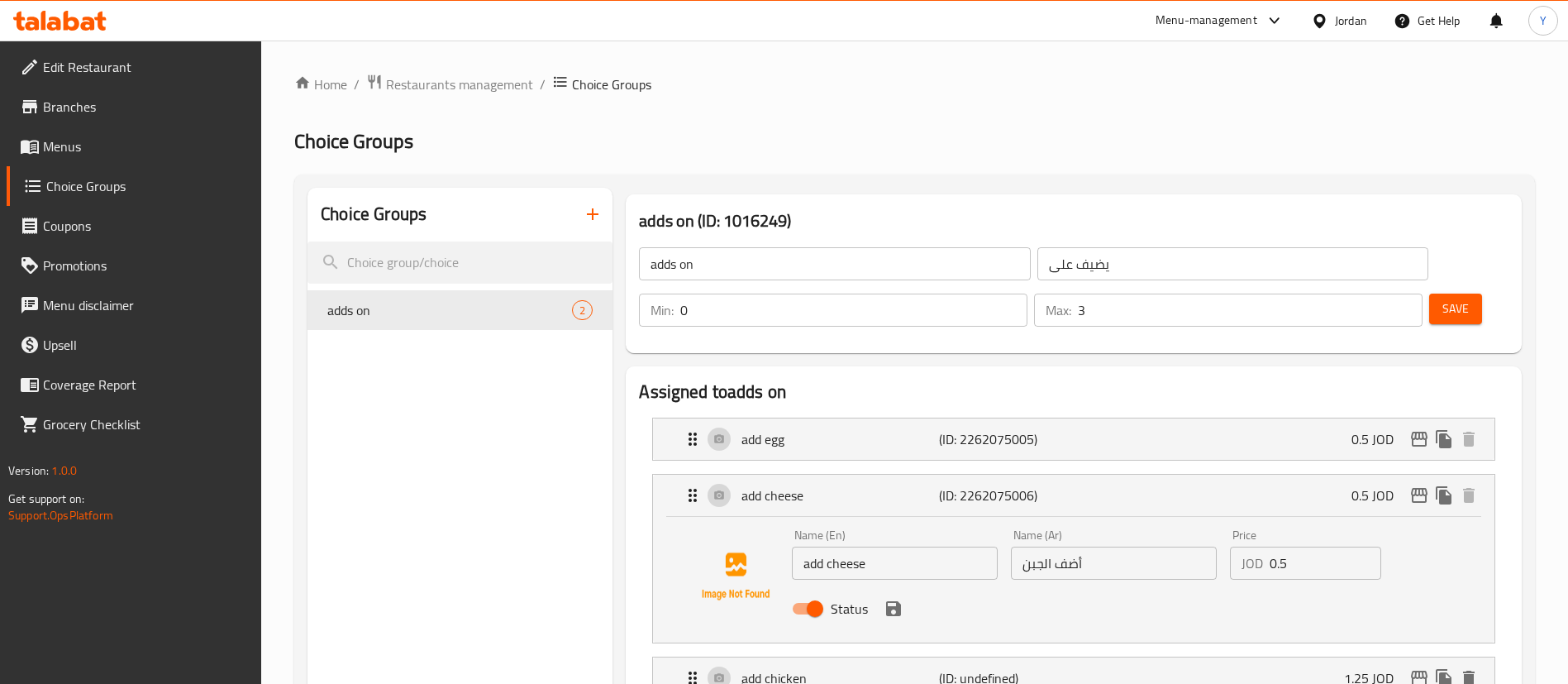
type input "3"
click at [1378, 293] on input "3" at bounding box center [1250, 309] width 344 height 33
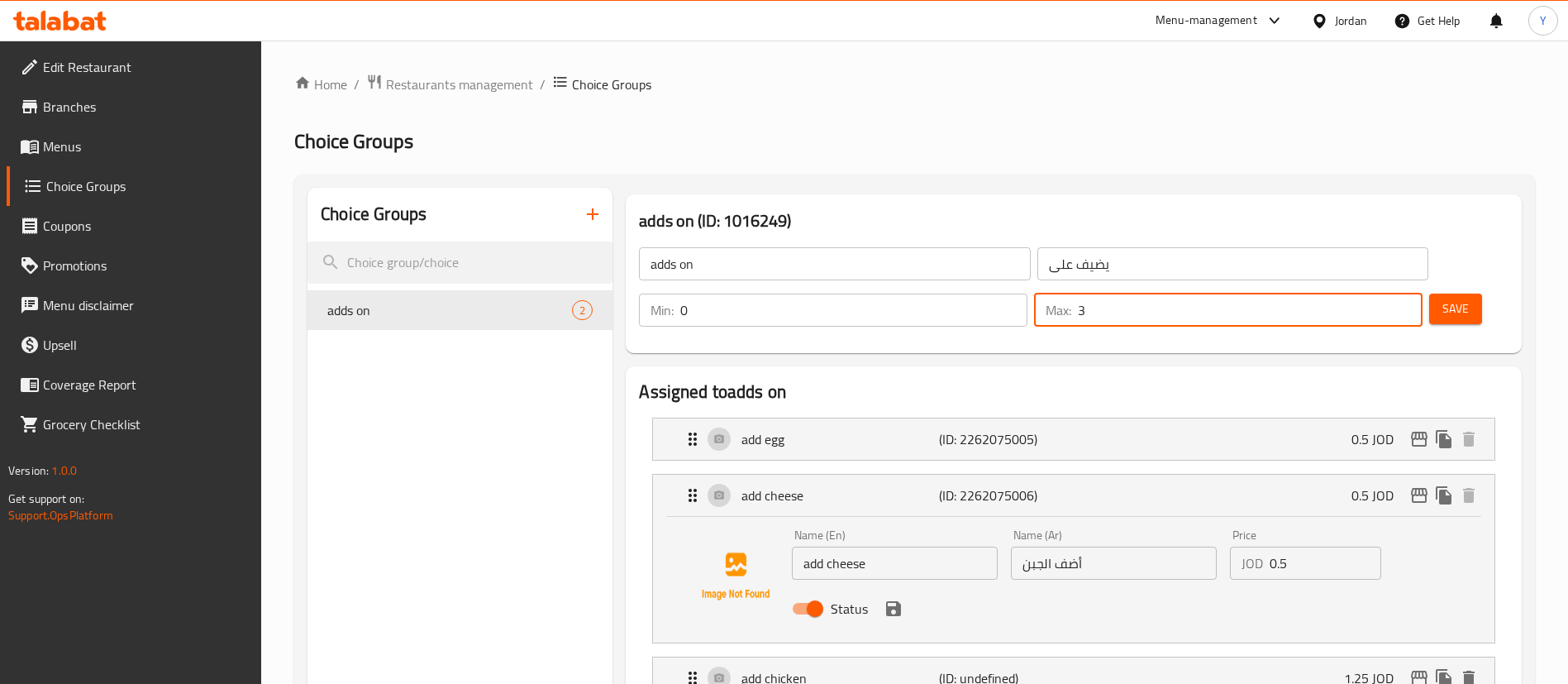
click at [1442, 298] on span "Save" at bounding box center [1455, 308] width 27 height 21
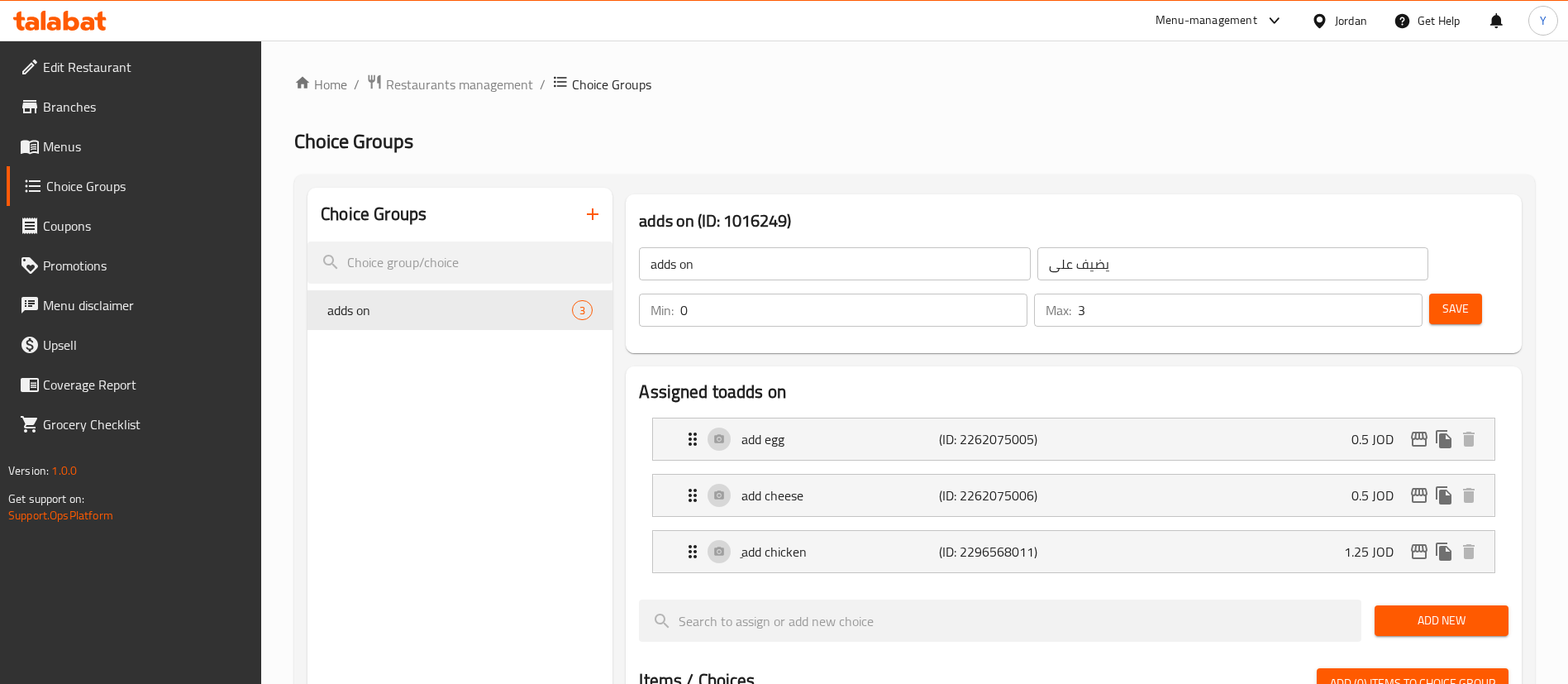
click at [96, 26] on icon at bounding box center [59, 21] width 93 height 20
